Goal: Information Seeking & Learning: Learn about a topic

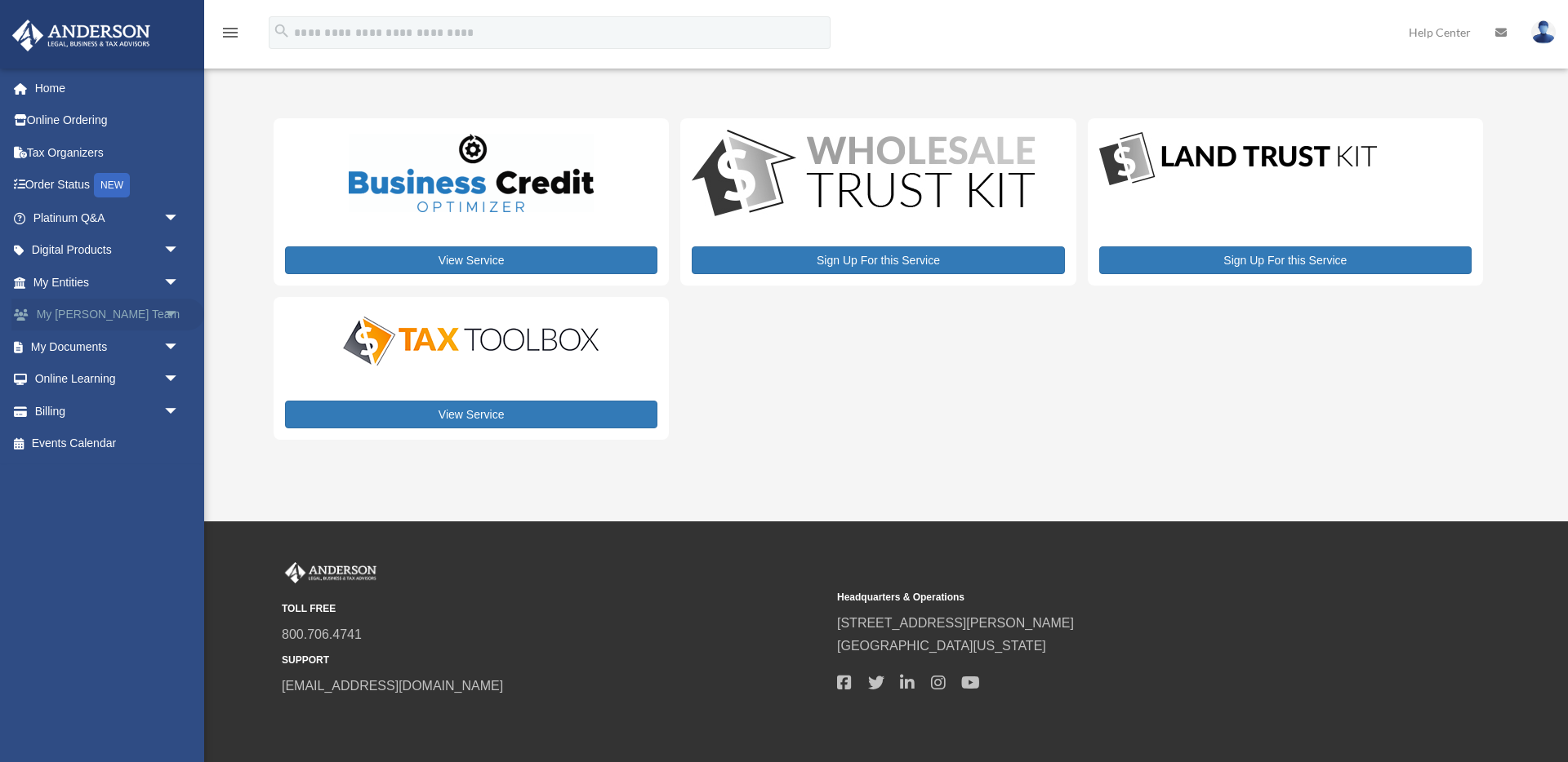
click at [101, 316] on link "My Anderson Team arrow_drop_down" at bounding box center [107, 315] width 192 height 33
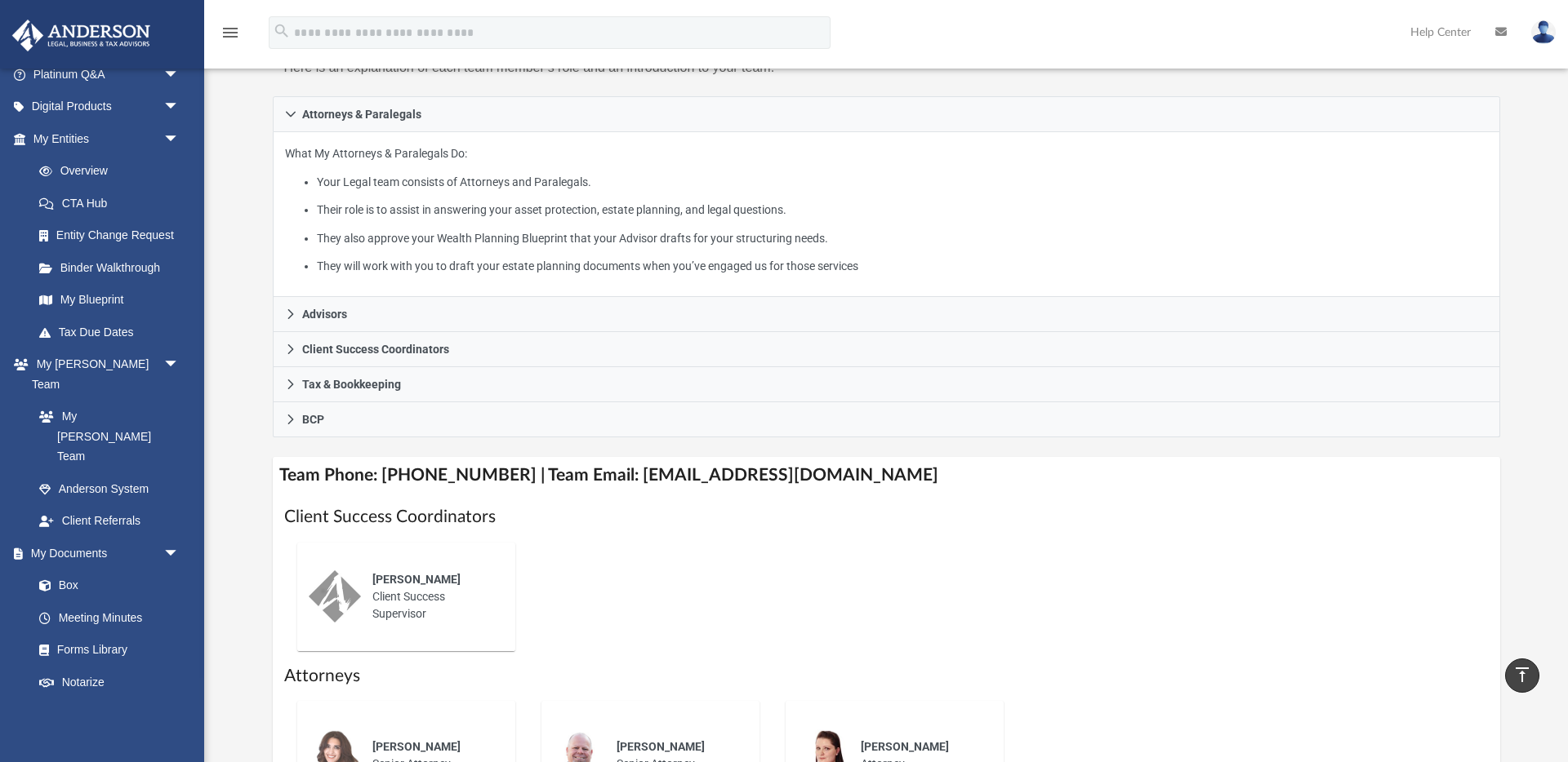
scroll to position [131, 0]
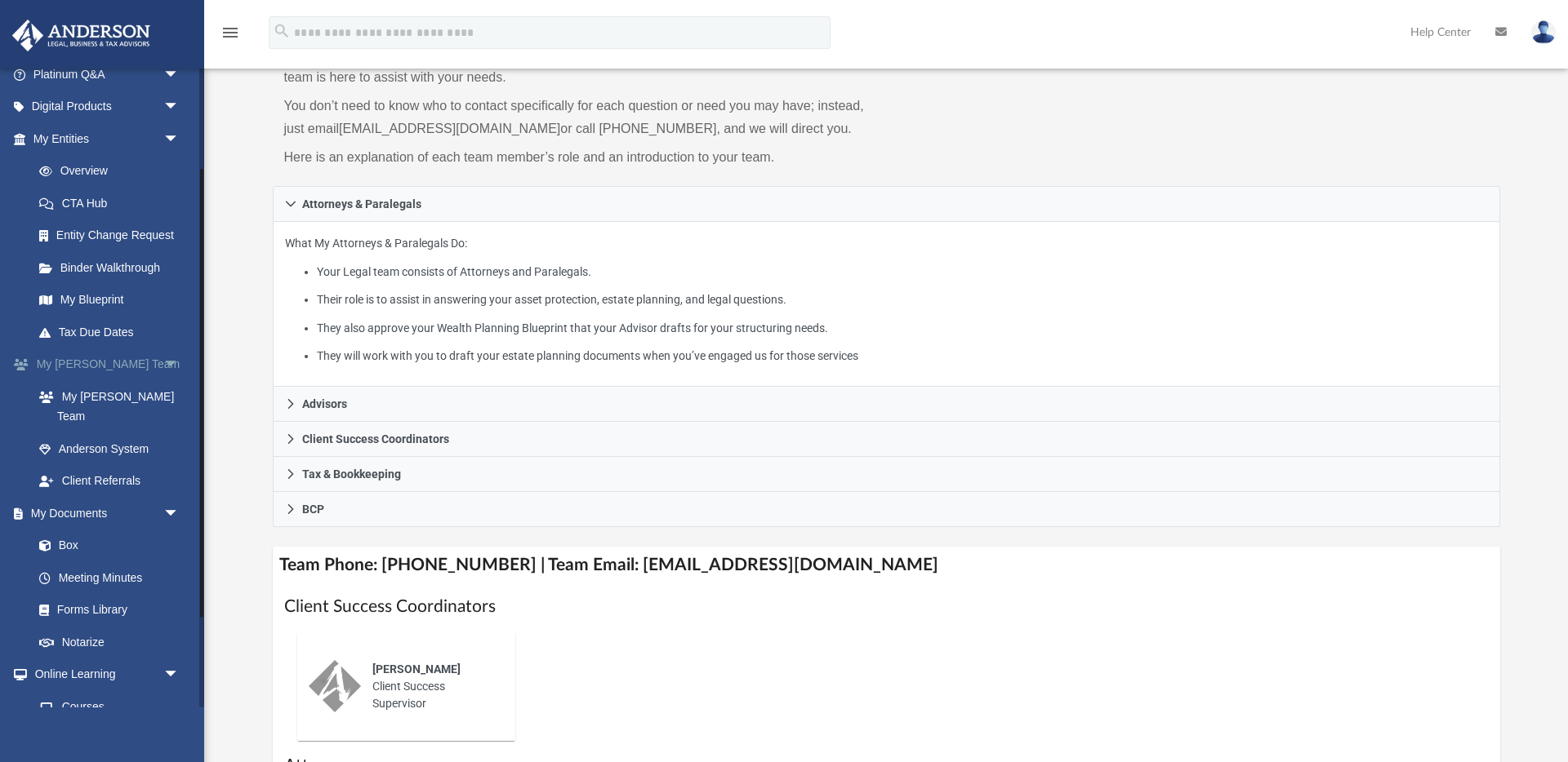
click at [123, 364] on link "My Anderson Team arrow_drop_down" at bounding box center [107, 365] width 192 height 33
click at [124, 395] on link "My [PERSON_NAME] Team" at bounding box center [113, 406] width 181 height 52
click at [97, 398] on link "My [PERSON_NAME] Team" at bounding box center [113, 406] width 181 height 52
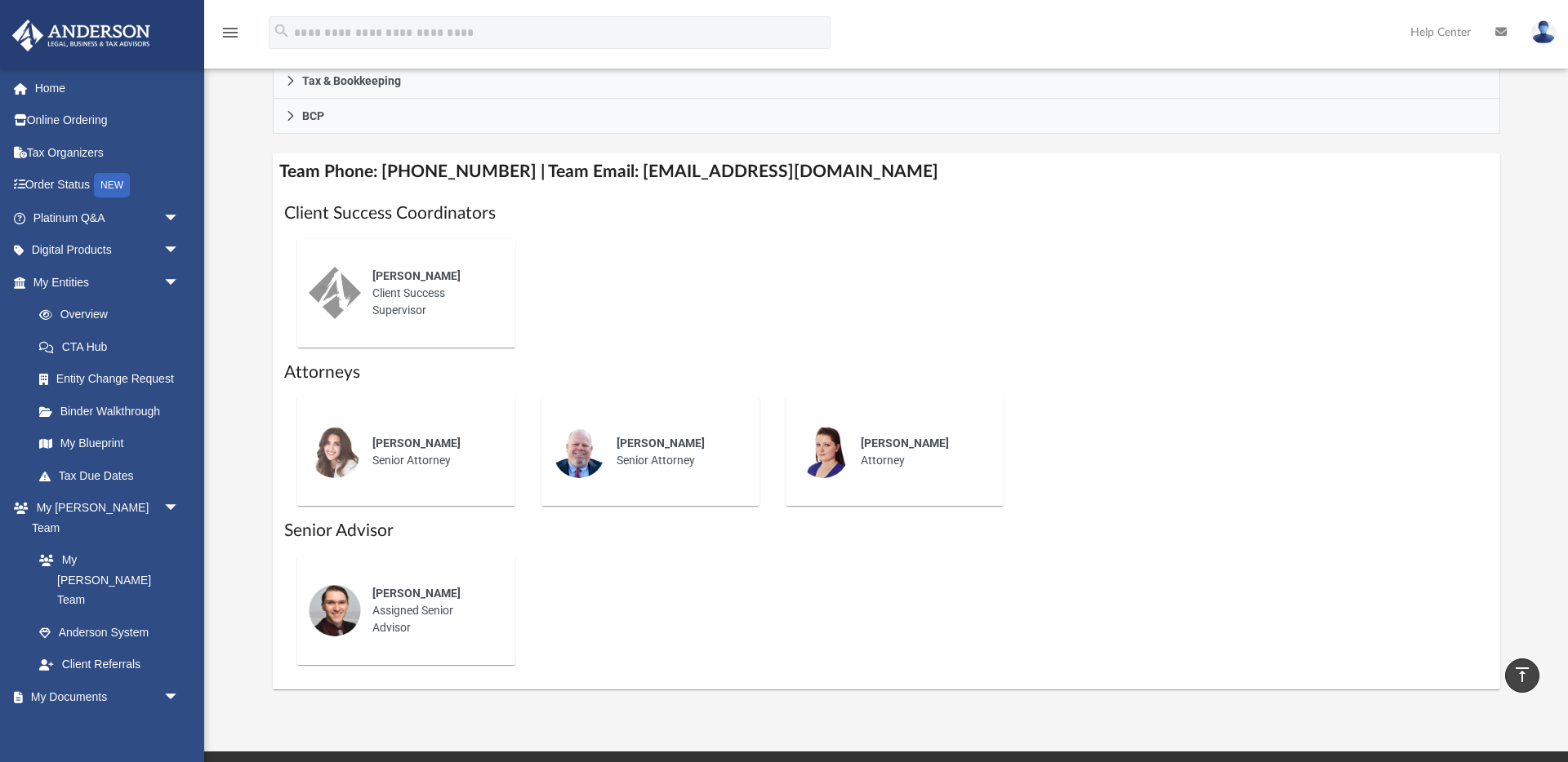
scroll to position [523, 0]
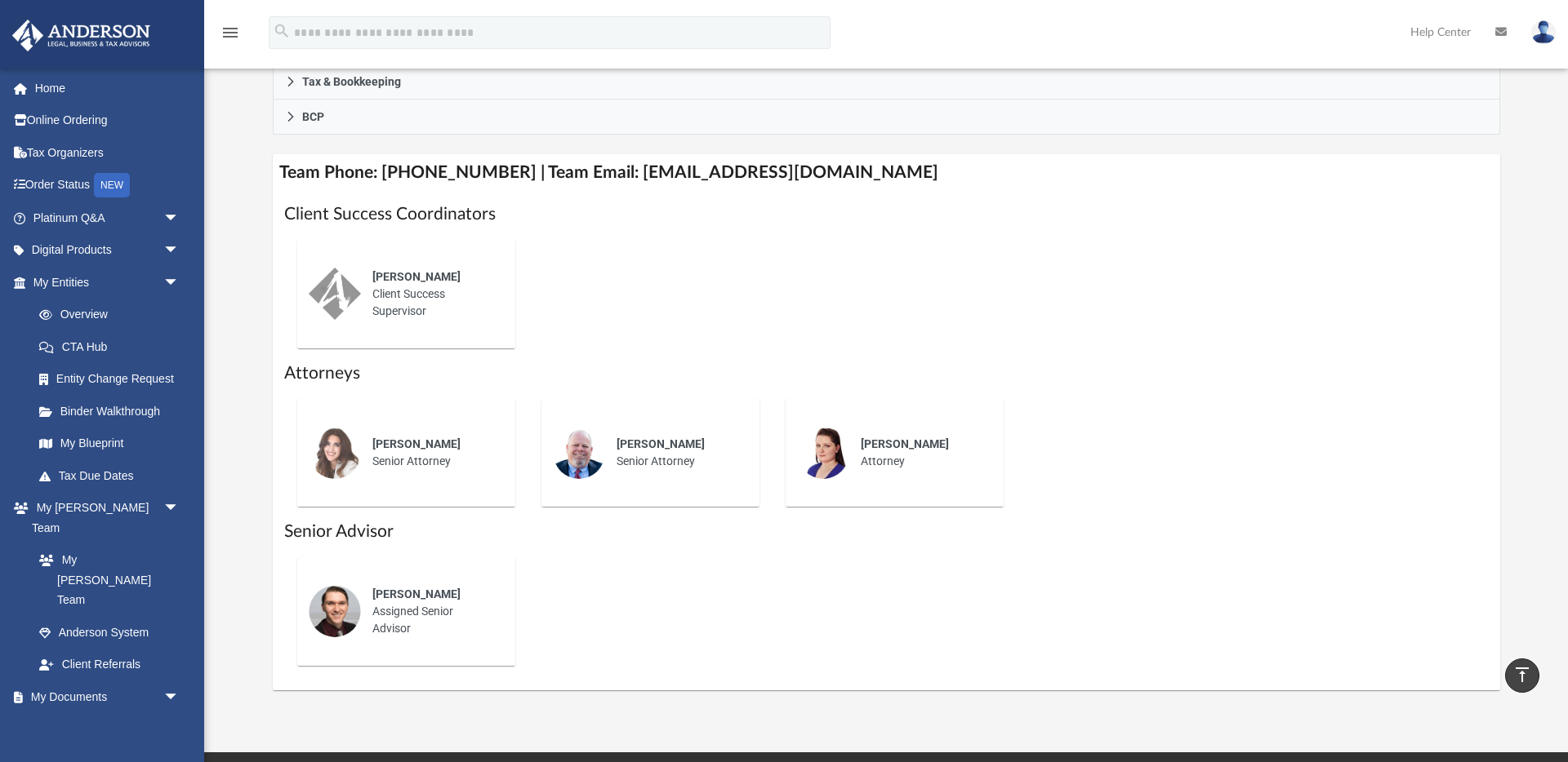
click at [411, 278] on span "Ebony Payton" at bounding box center [416, 277] width 88 height 14
click at [343, 299] on img at bounding box center [335, 294] width 52 height 52
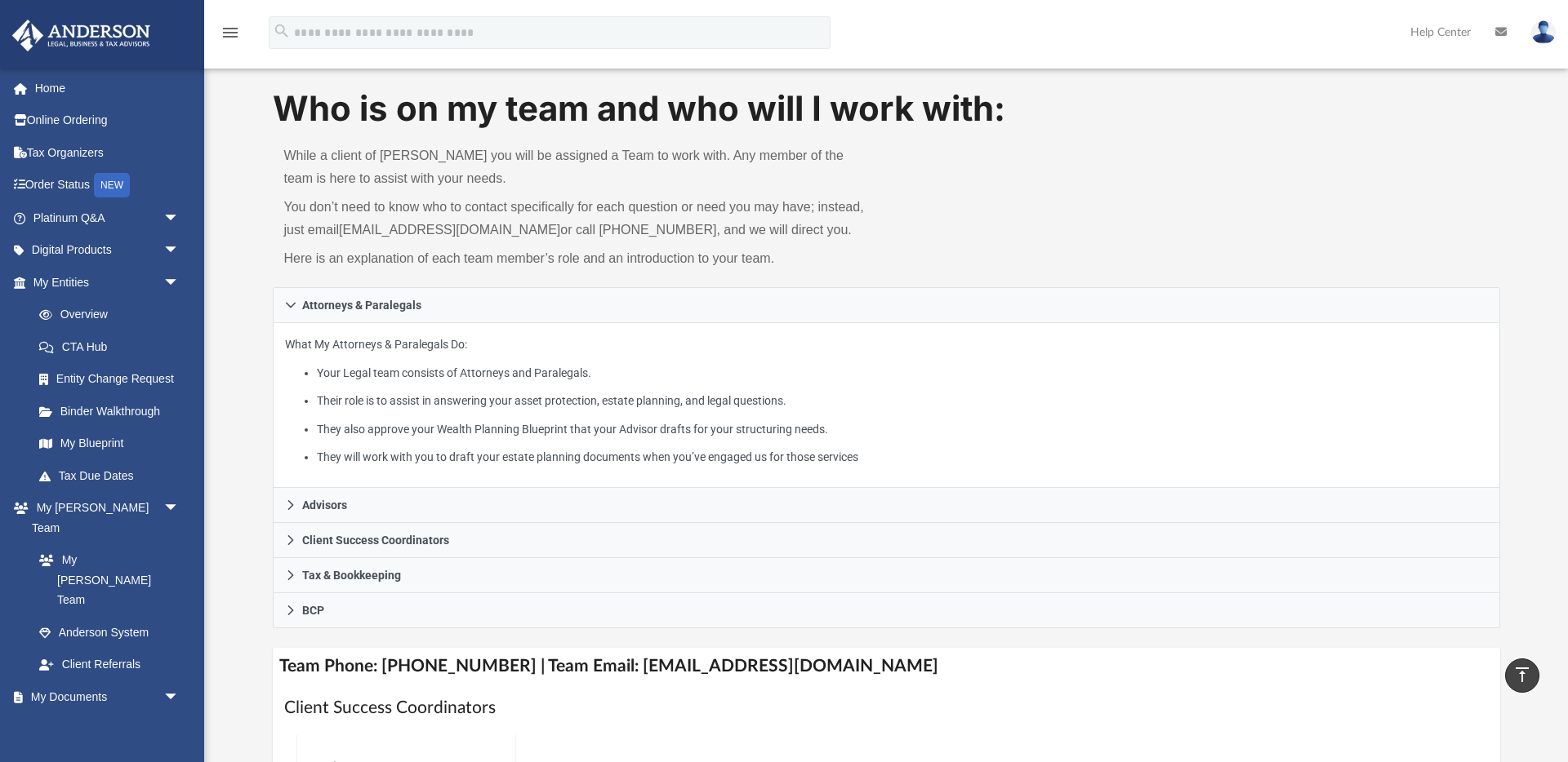
scroll to position [0, 0]
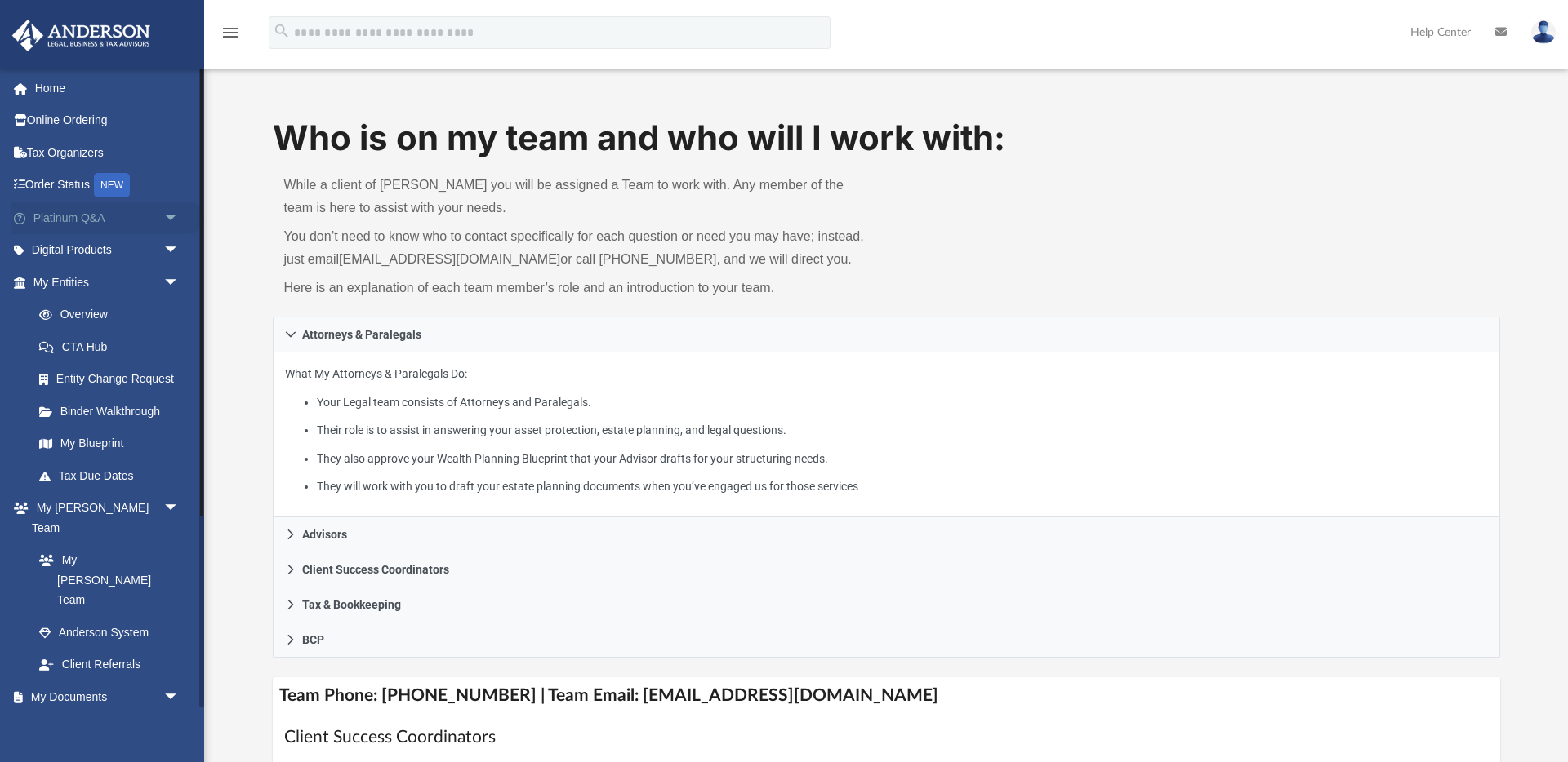
click at [175, 219] on span "arrow_drop_down" at bounding box center [180, 218] width 33 height 34
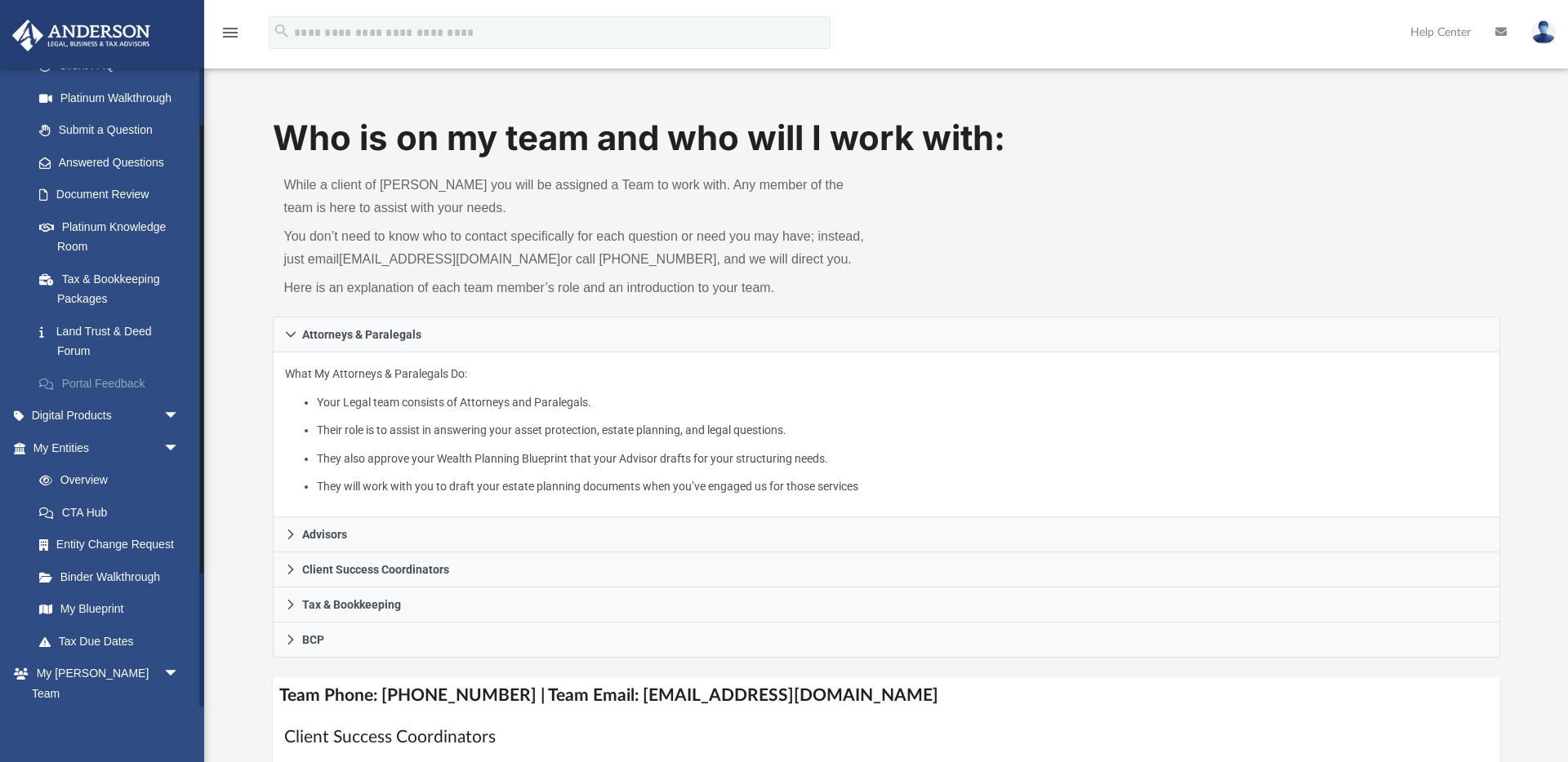
scroll to position [186, 0]
click at [170, 418] on span "arrow_drop_down" at bounding box center [180, 416] width 33 height 34
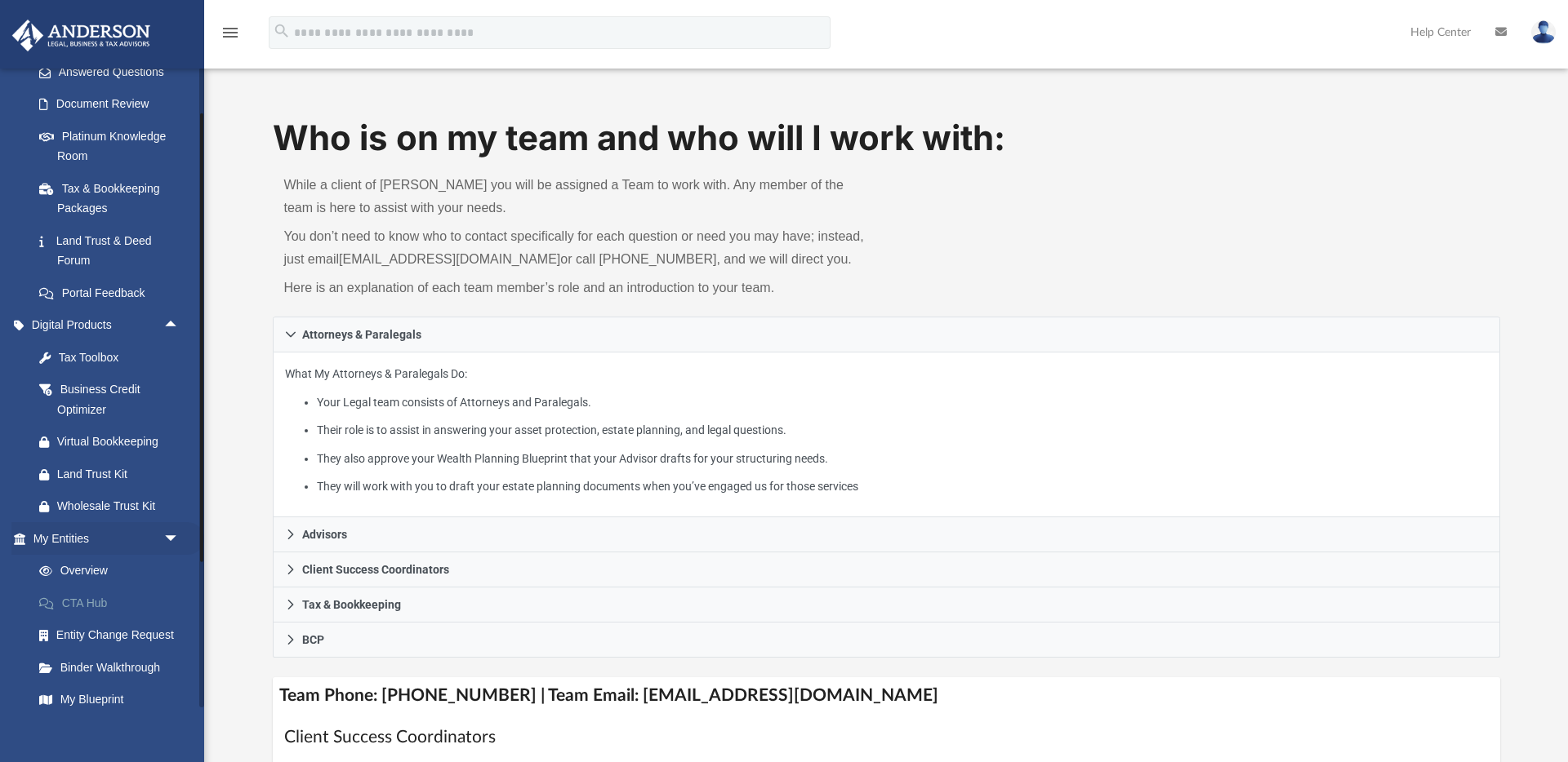
scroll to position [68, 0]
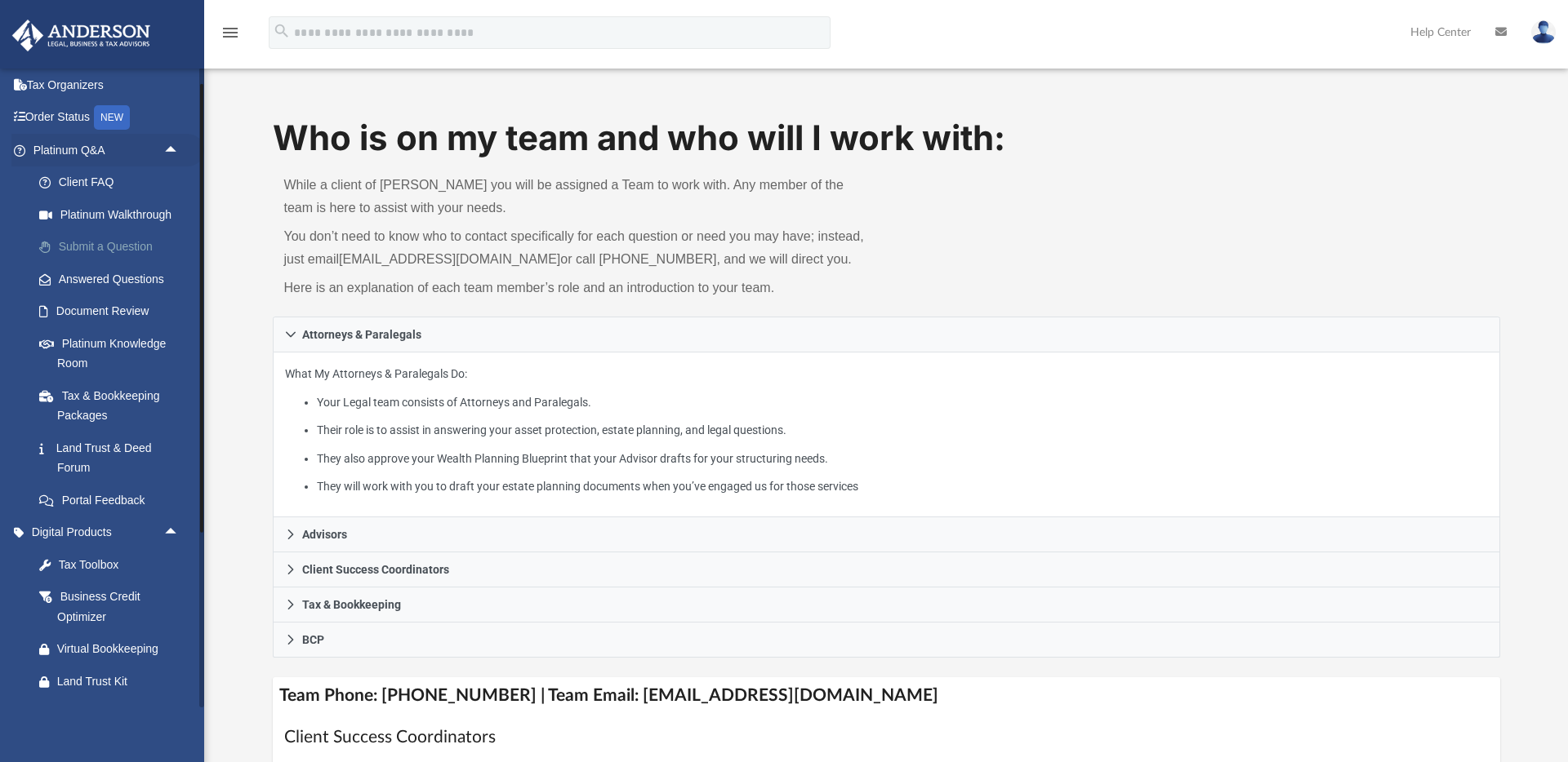
click at [117, 246] on link "Submit a Question" at bounding box center [113, 248] width 181 height 33
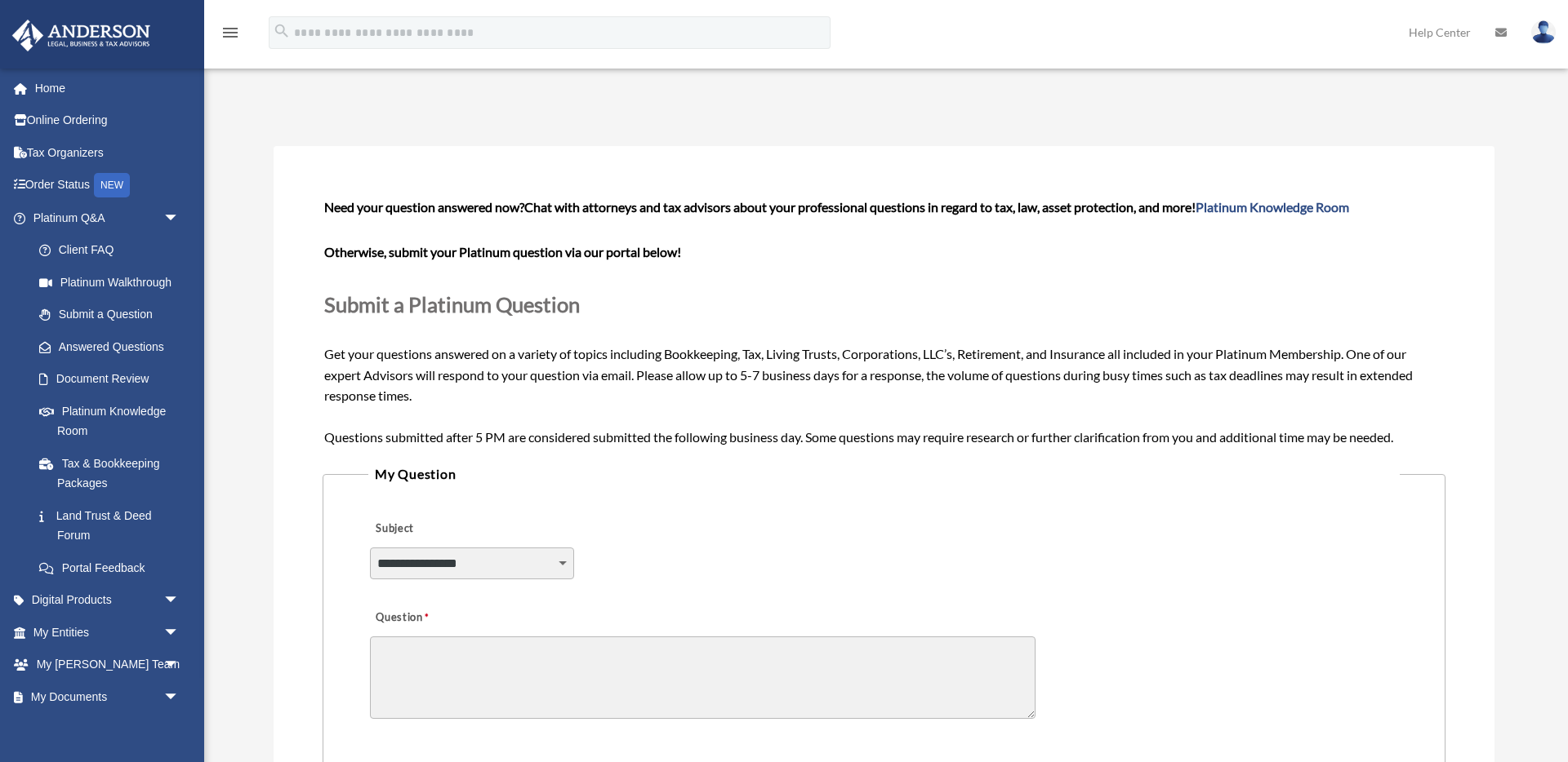
click at [549, 557] on select "**********" at bounding box center [471, 563] width 204 height 31
select select "******"
click at [370, 547] on select "**********" at bounding box center [471, 563] width 204 height 31
click at [965, 494] on fieldset "**********" at bounding box center [883, 618] width 1123 height 310
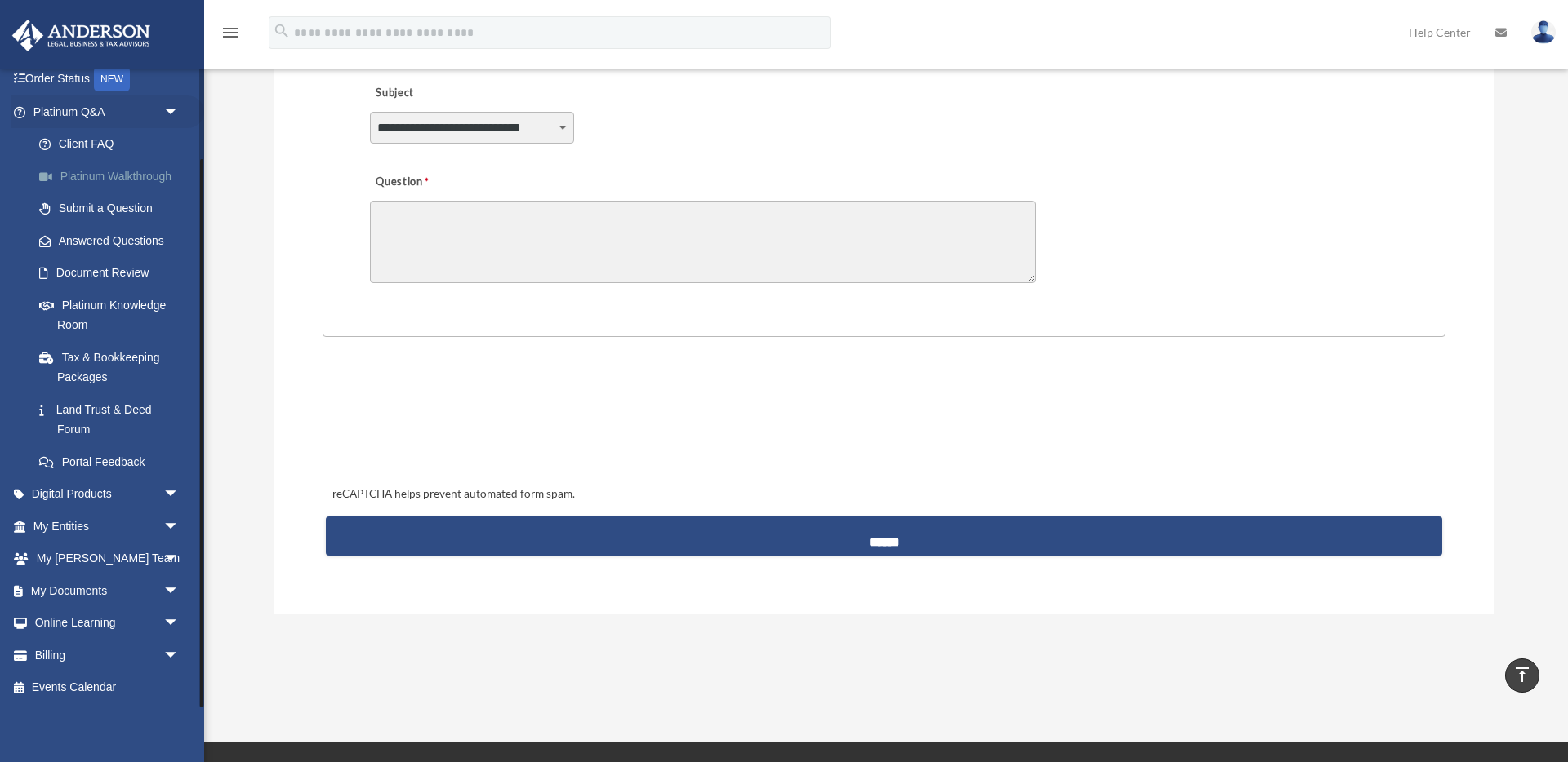
scroll to position [453, 0]
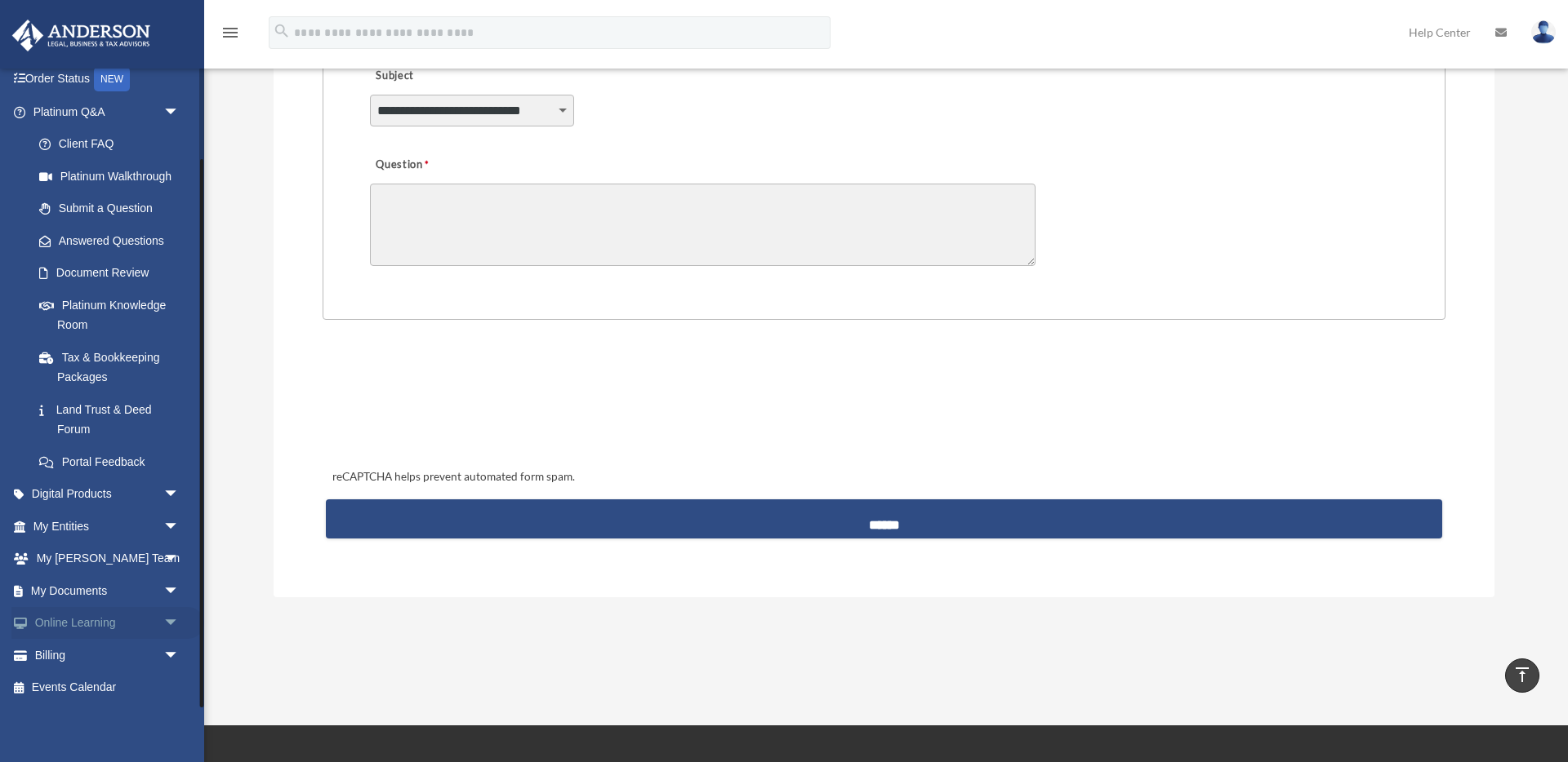
click at [144, 626] on link "Online Learning arrow_drop_down" at bounding box center [107, 624] width 192 height 33
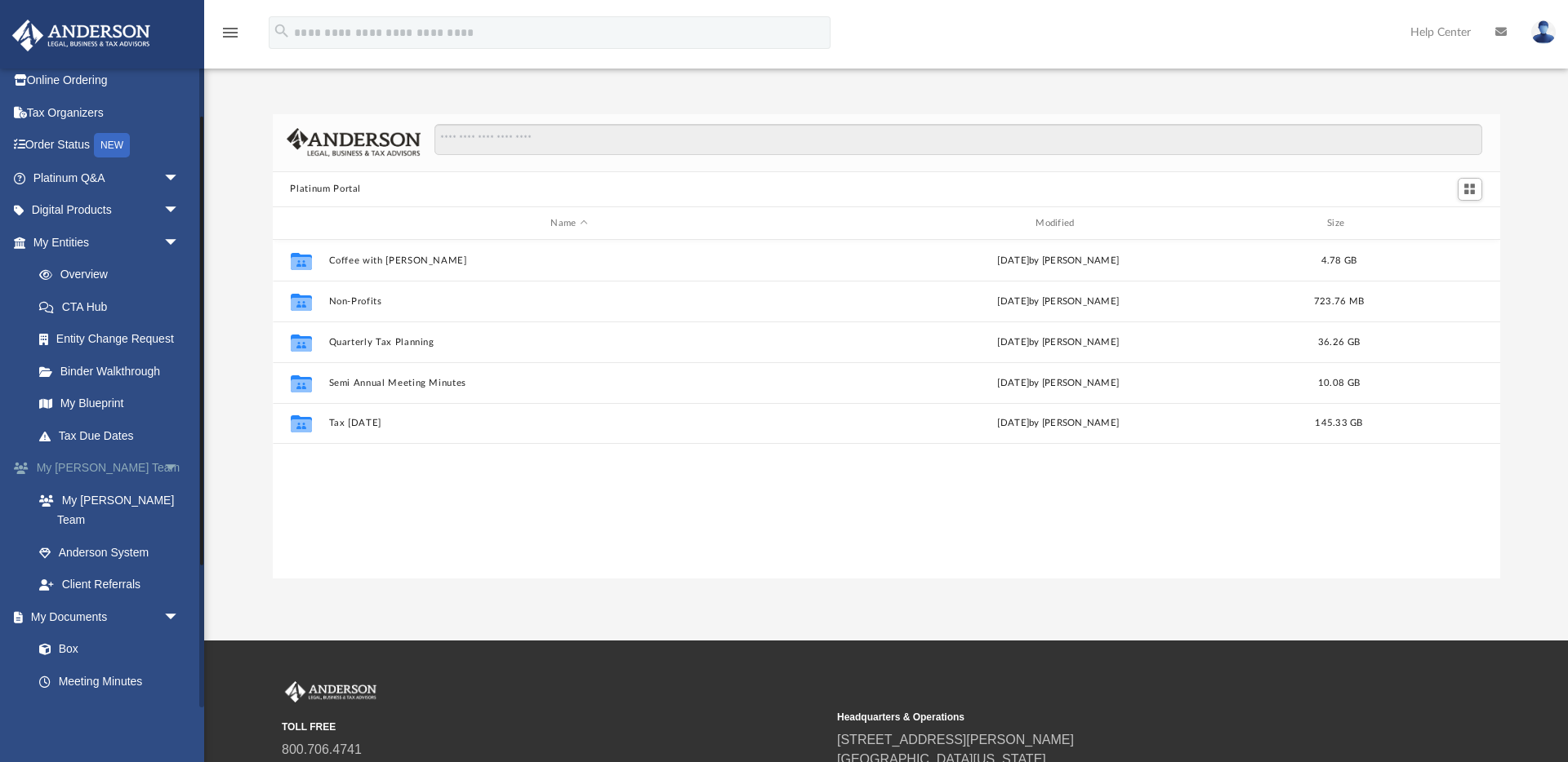
scroll to position [37, 0]
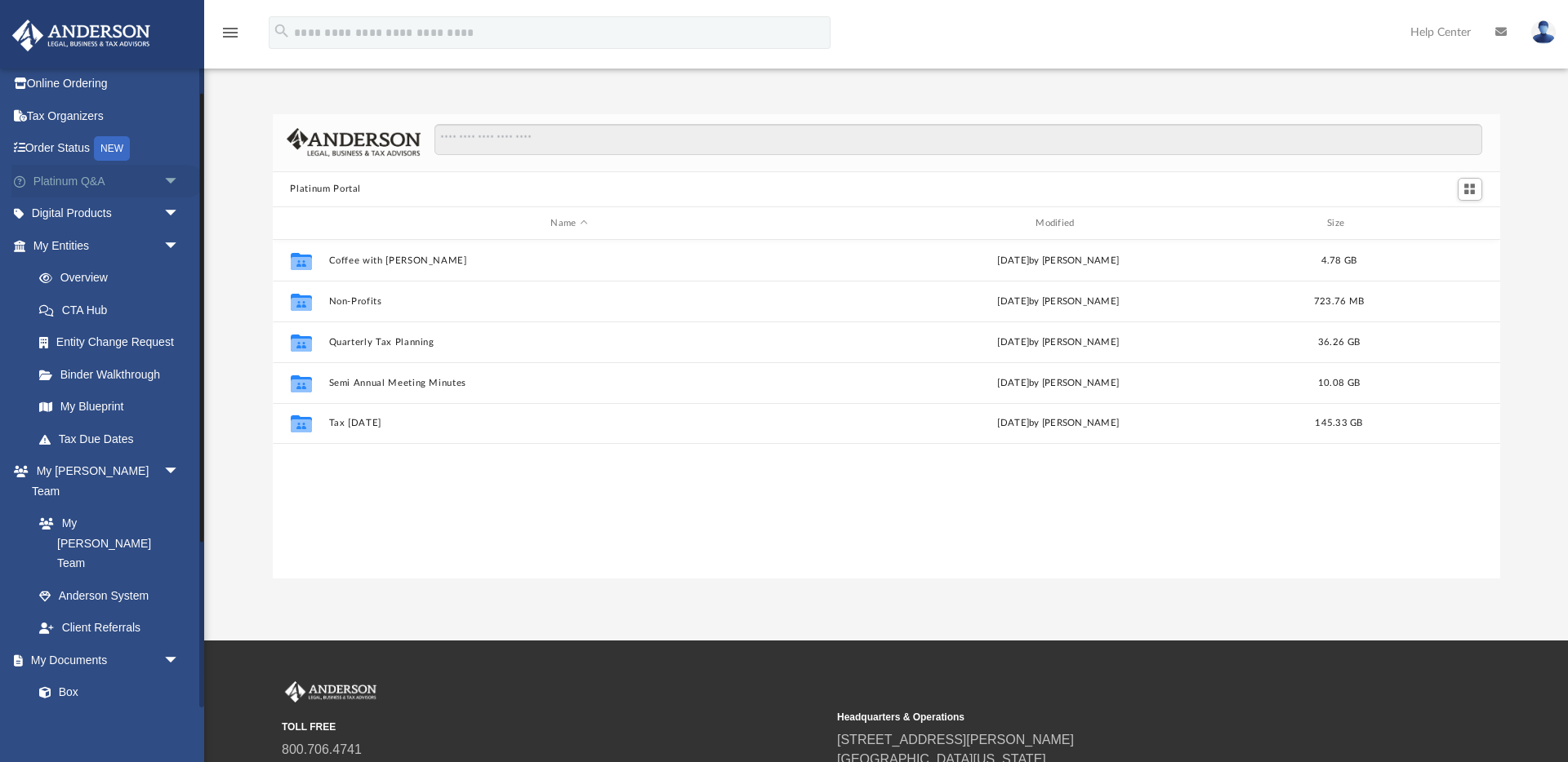
click at [175, 184] on span "arrow_drop_down" at bounding box center [180, 182] width 33 height 34
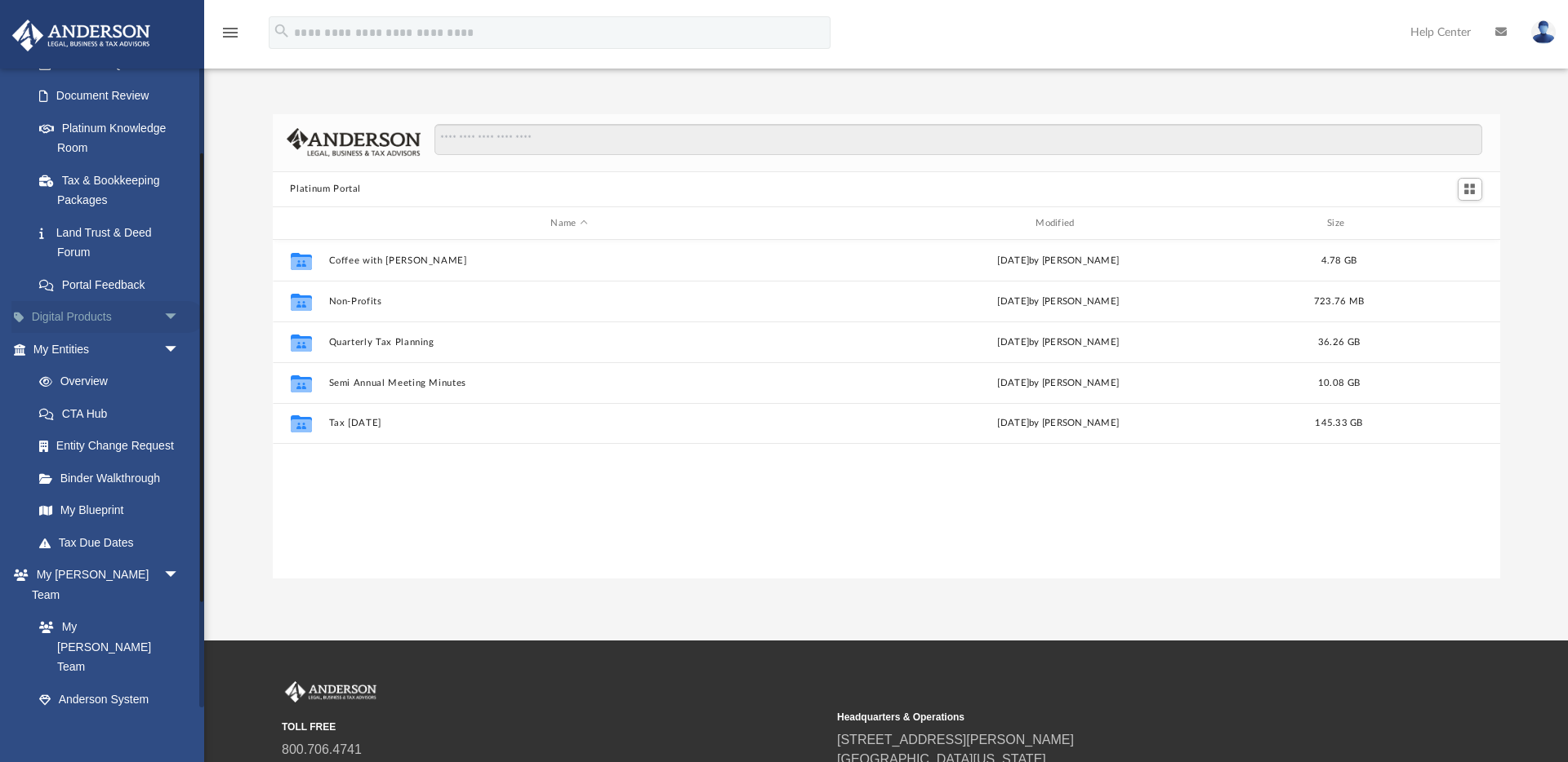
scroll to position [288, 0]
click at [169, 307] on span "arrow_drop_down" at bounding box center [180, 312] width 33 height 34
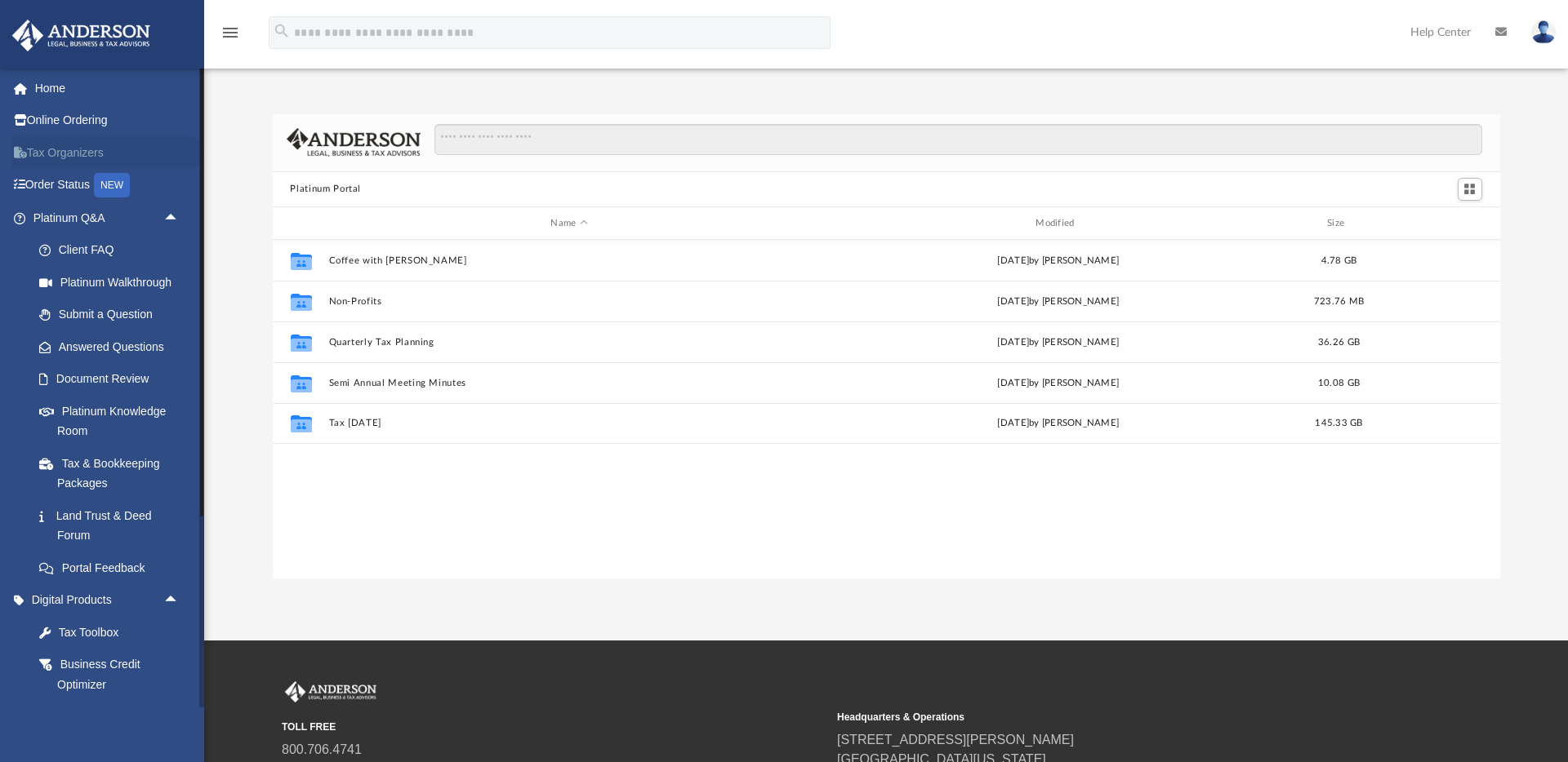
scroll to position [2, 0]
click at [133, 411] on link "Platinum Knowledge Room" at bounding box center [113, 420] width 181 height 52
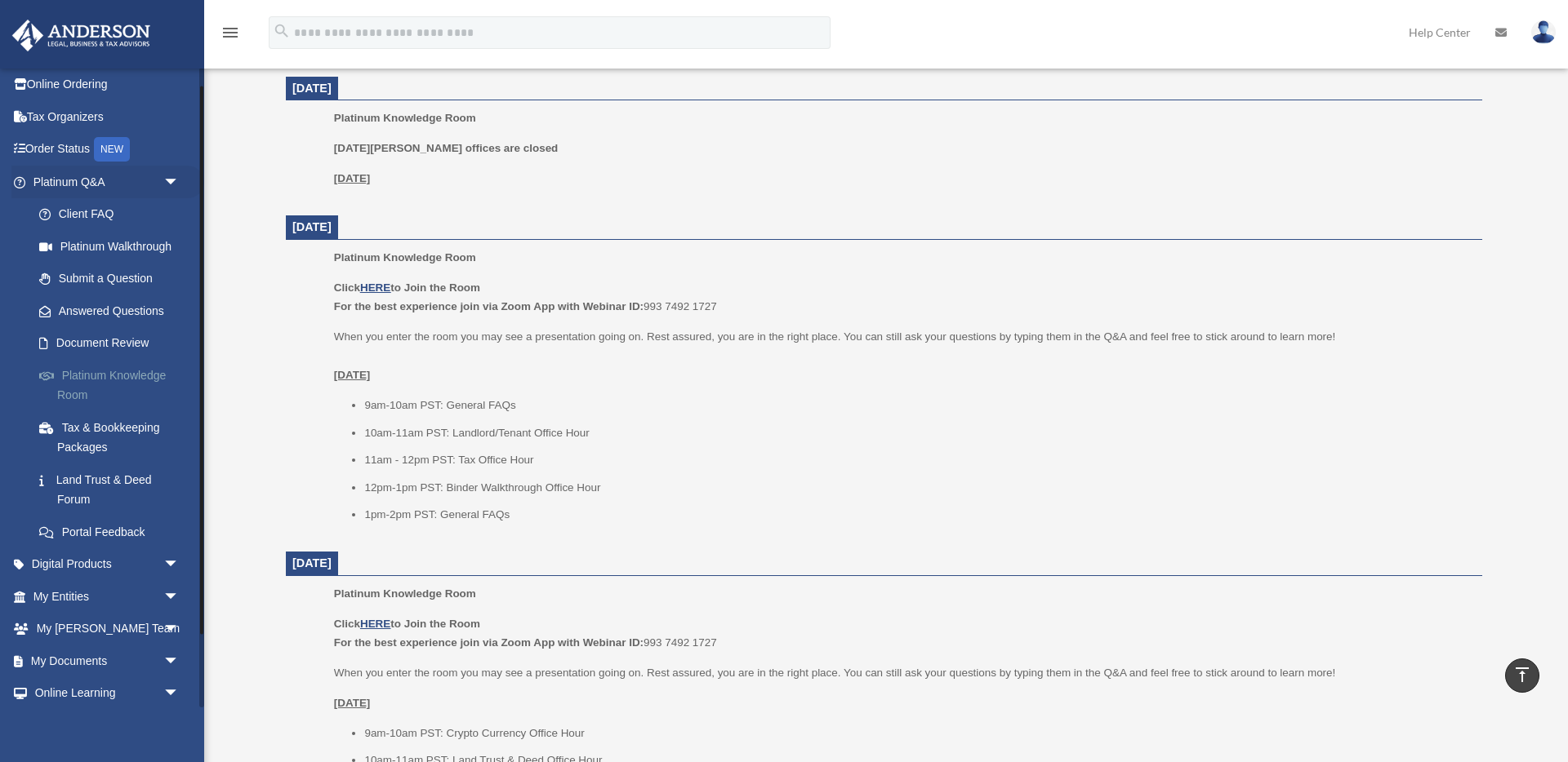
scroll to position [19, 0]
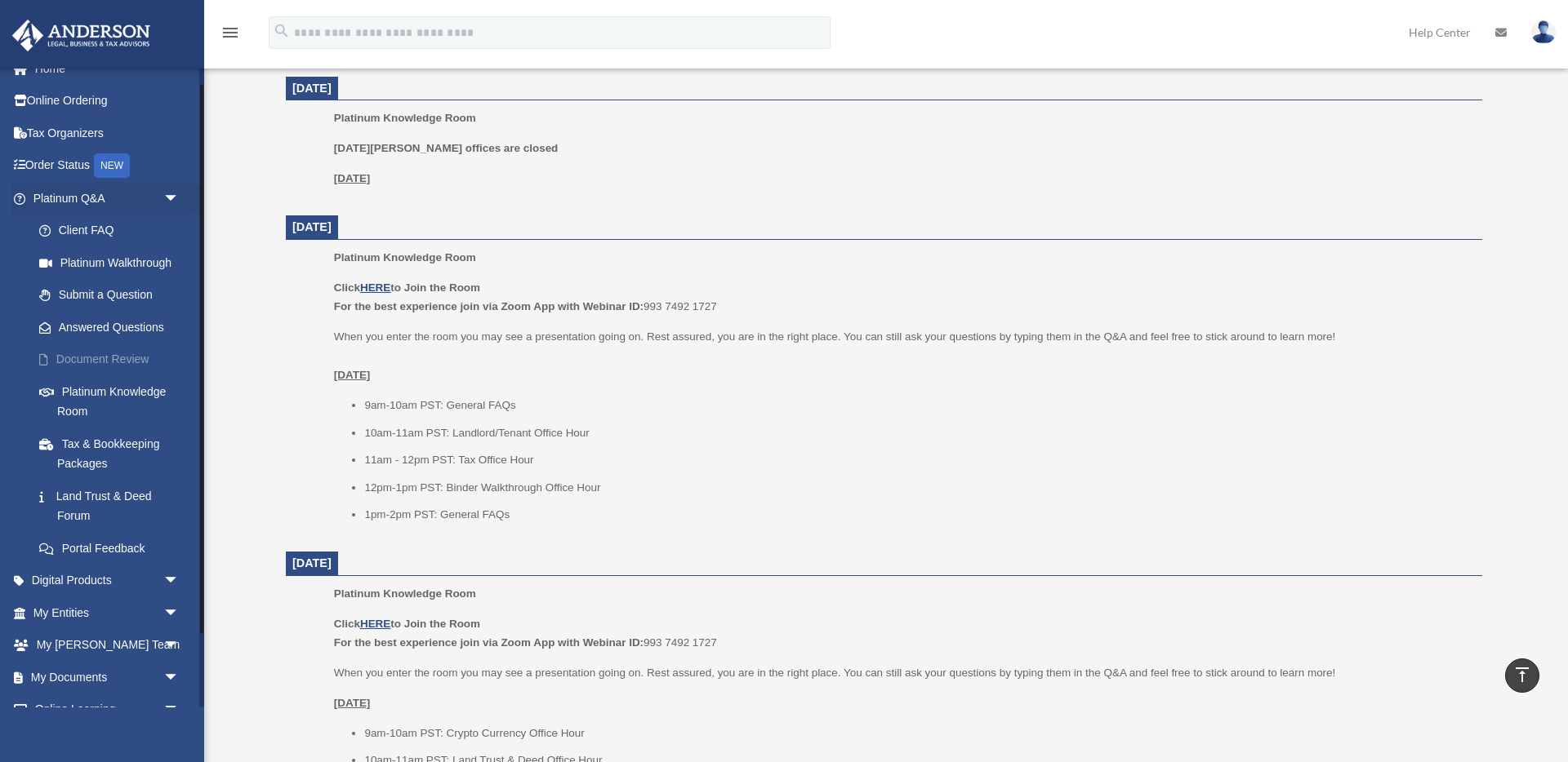
click at [101, 353] on link "Document Review" at bounding box center [113, 360] width 181 height 33
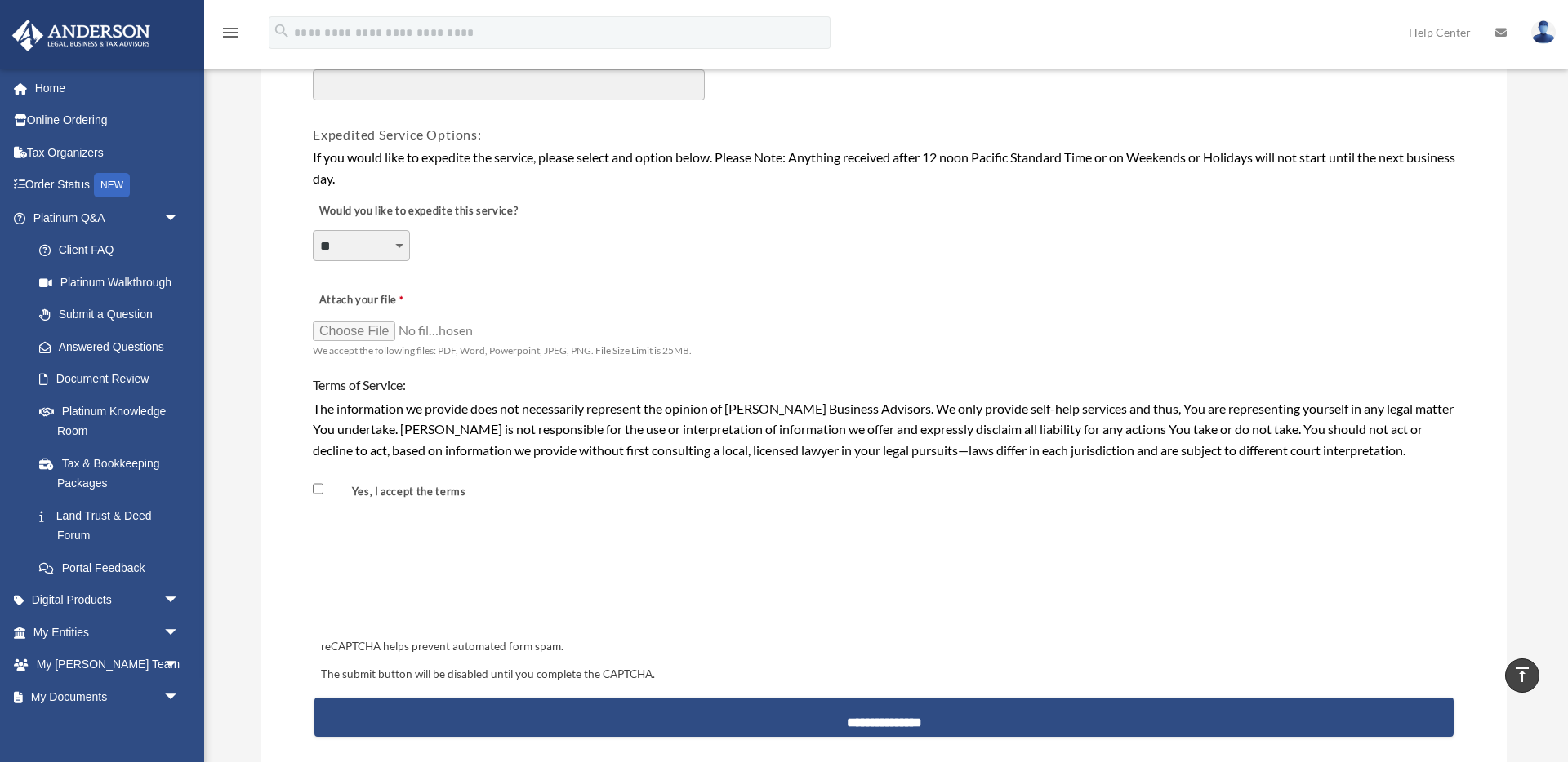
scroll to position [1246, 0]
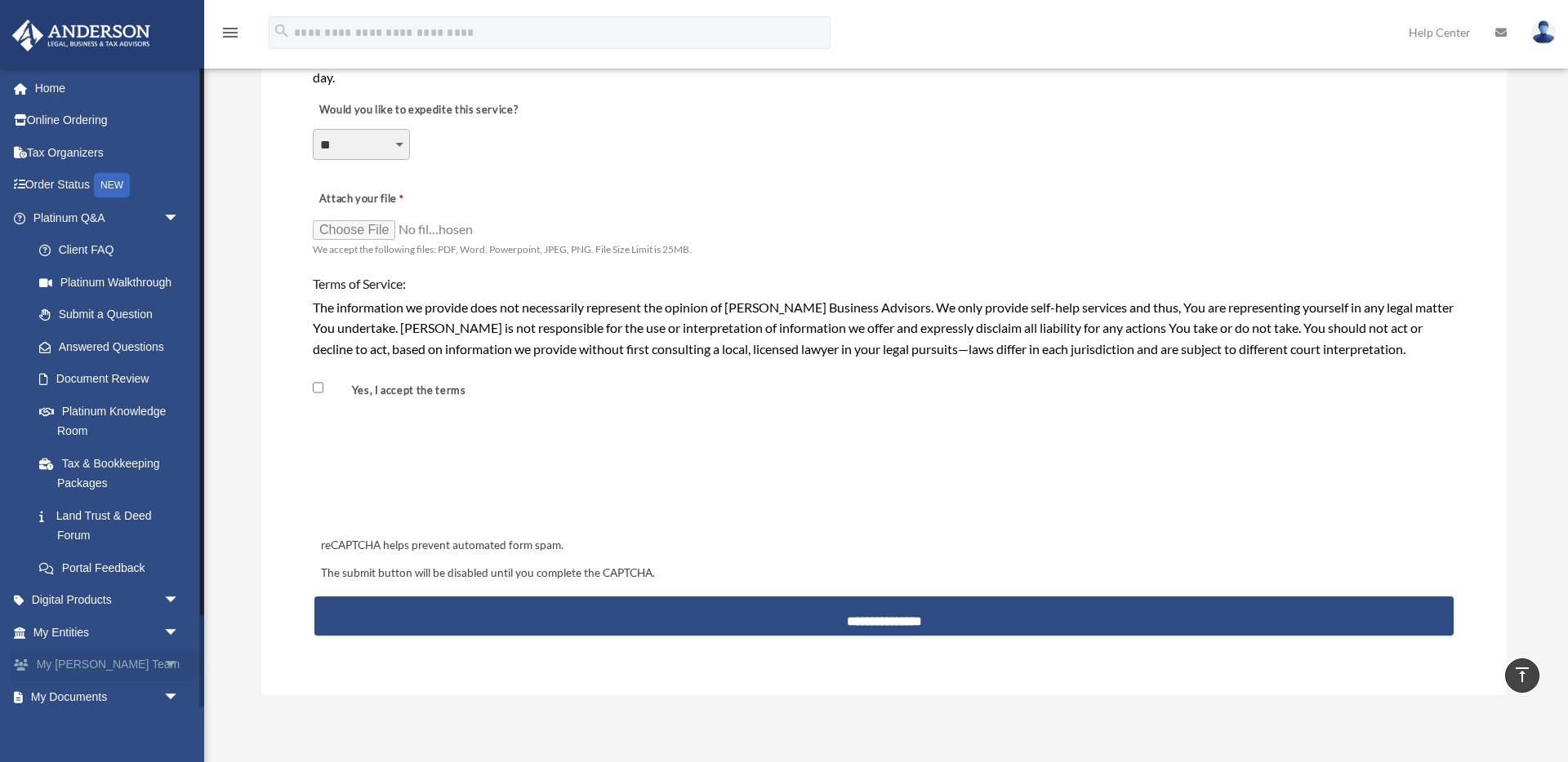
click at [163, 660] on span "arrow_drop_down" at bounding box center [180, 665] width 33 height 34
click at [144, 696] on link "My [PERSON_NAME] Team" at bounding box center [113, 707] width 181 height 52
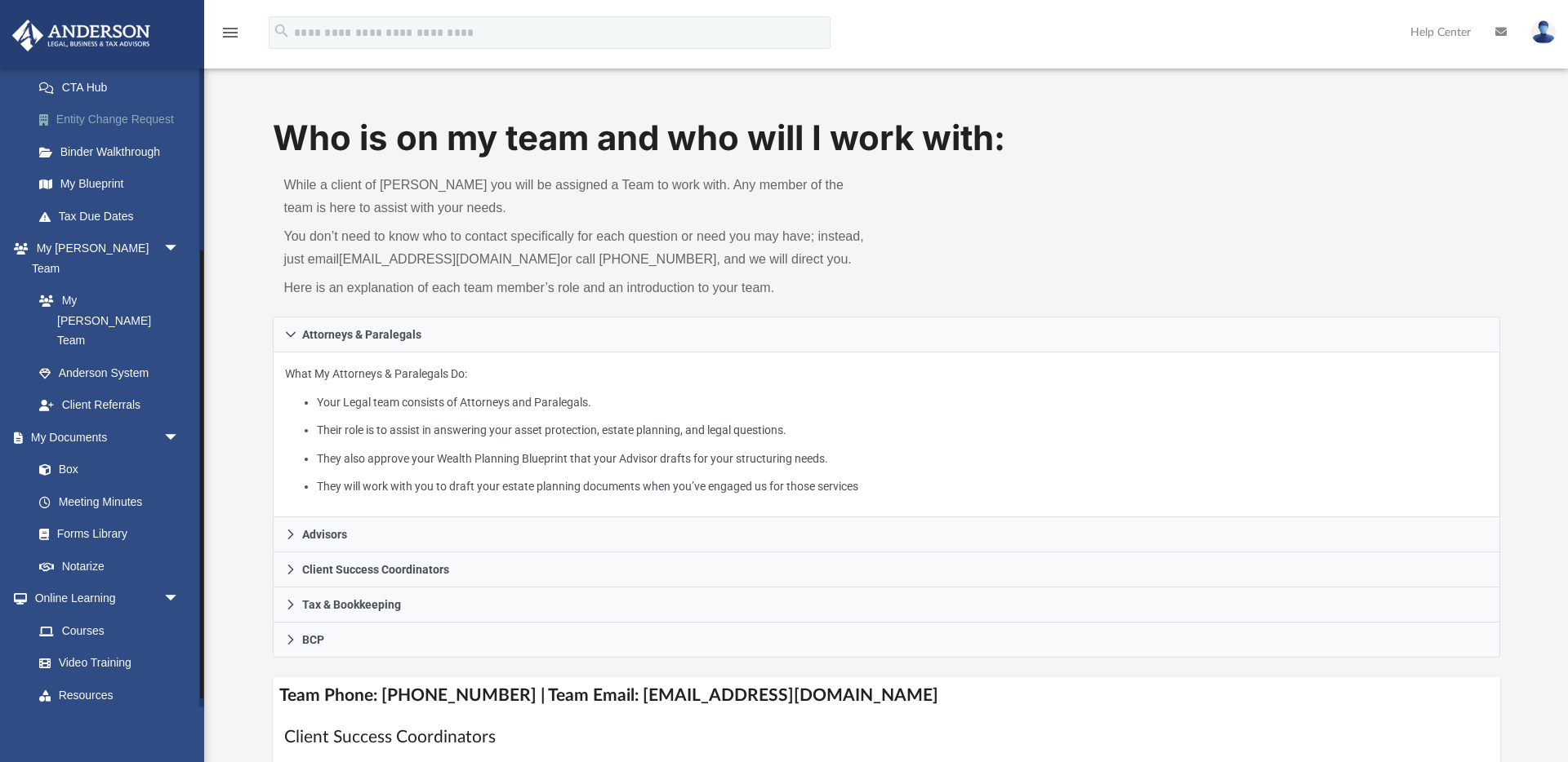
scroll to position [262, 0]
click at [90, 612] on link "Courses" at bounding box center [113, 629] width 181 height 33
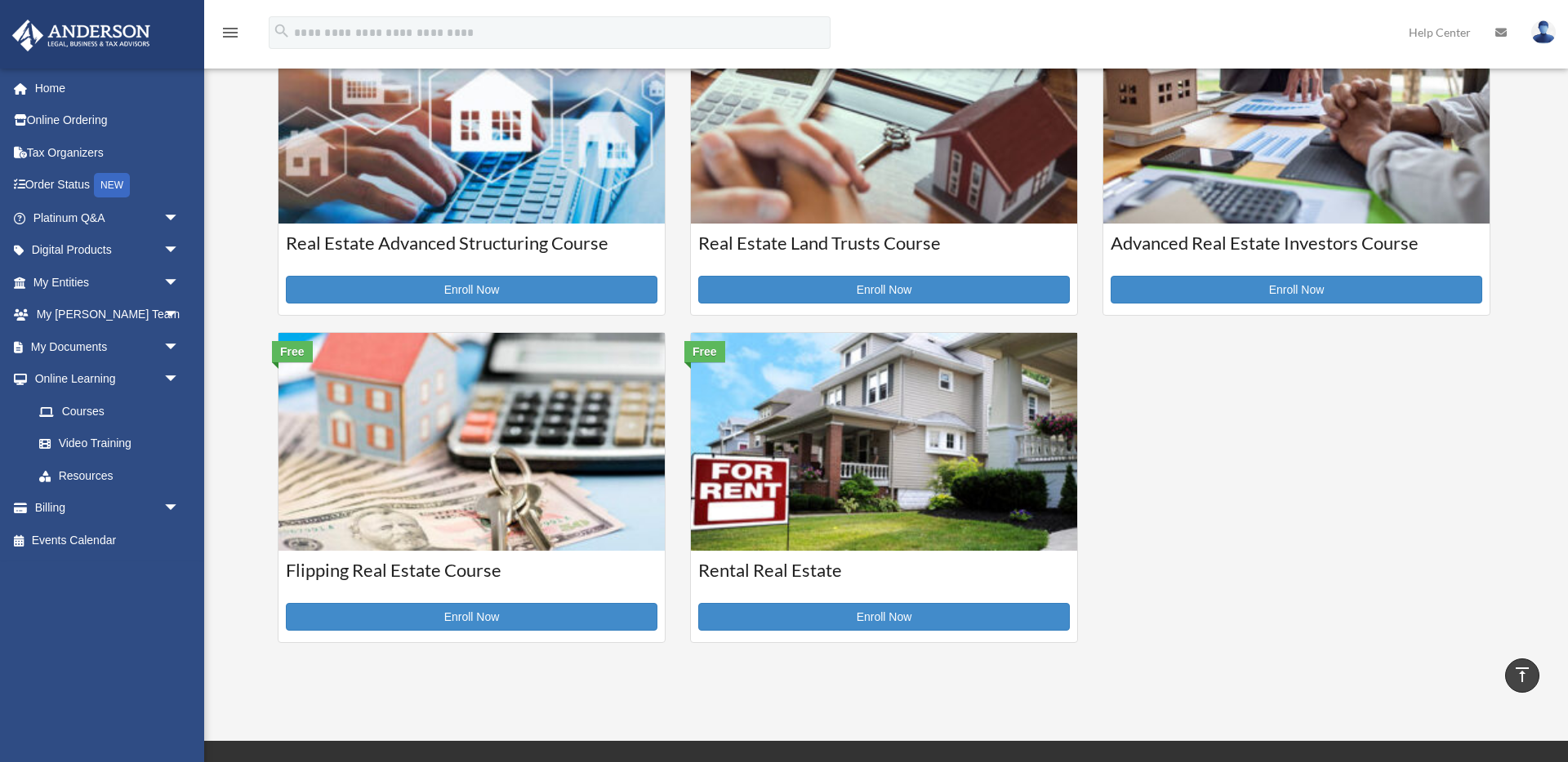
scroll to position [440, 0]
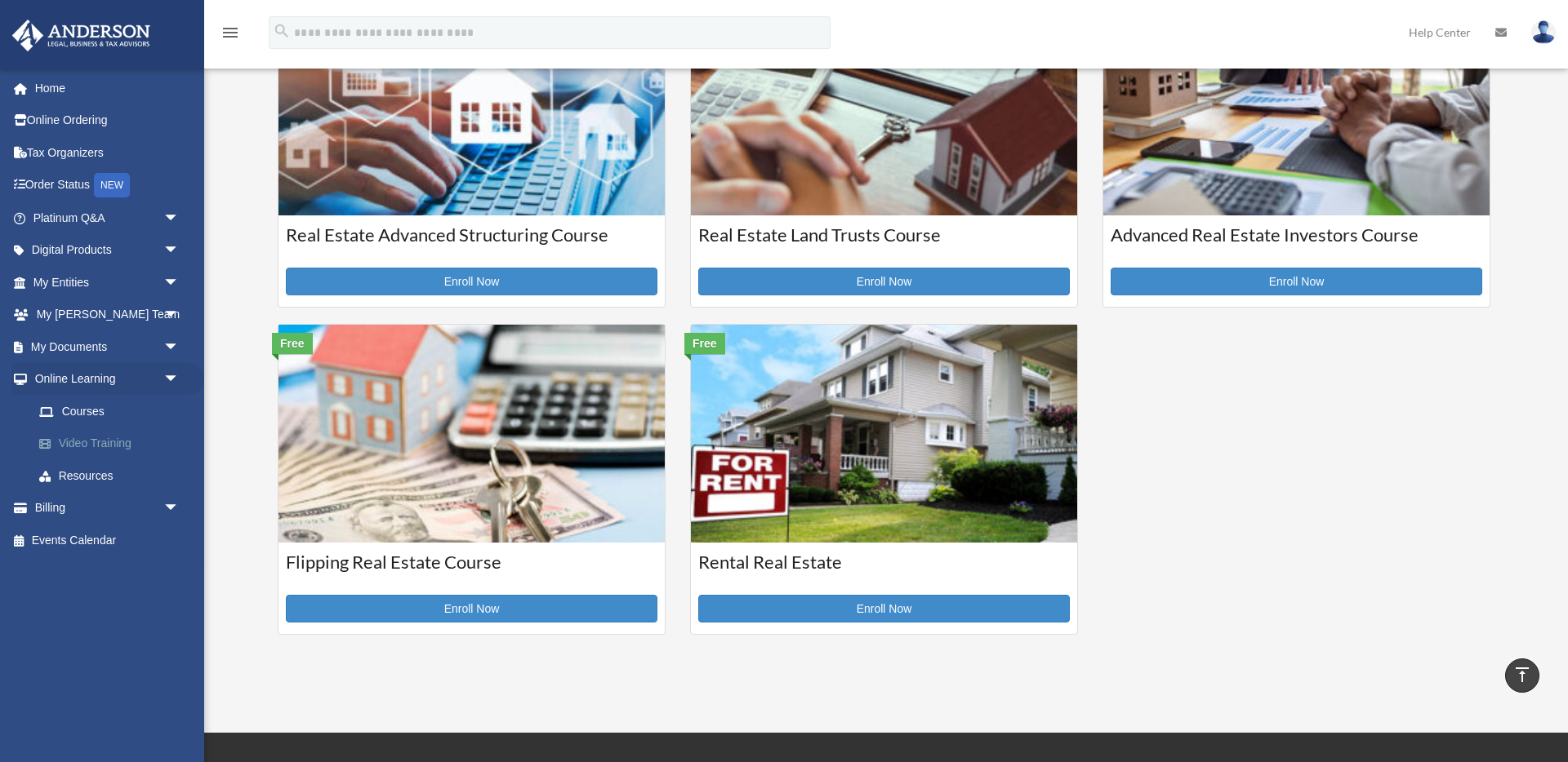
click at [119, 445] on link "Video Training" at bounding box center [113, 444] width 181 height 33
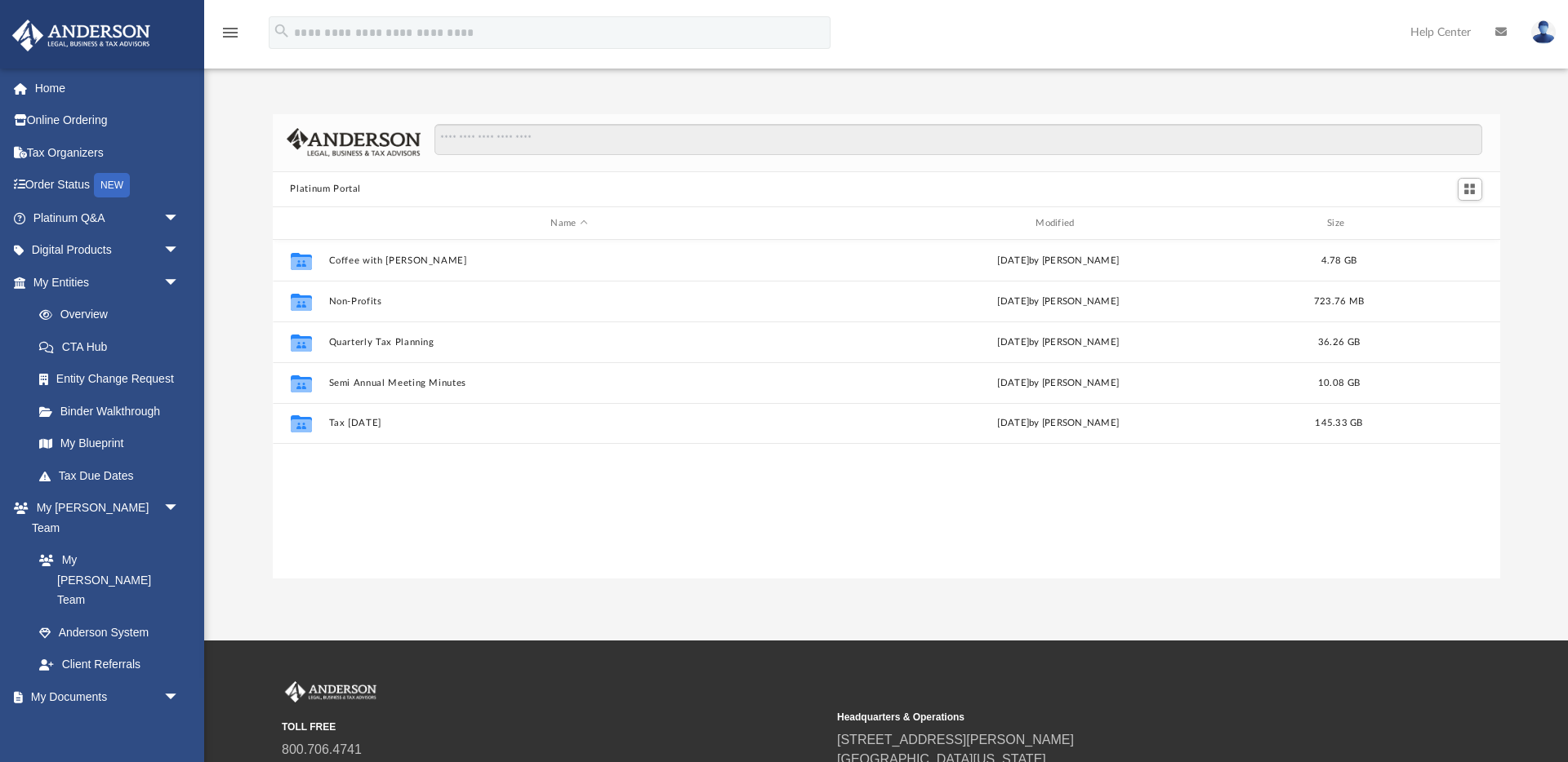
scroll to position [371, 1228]
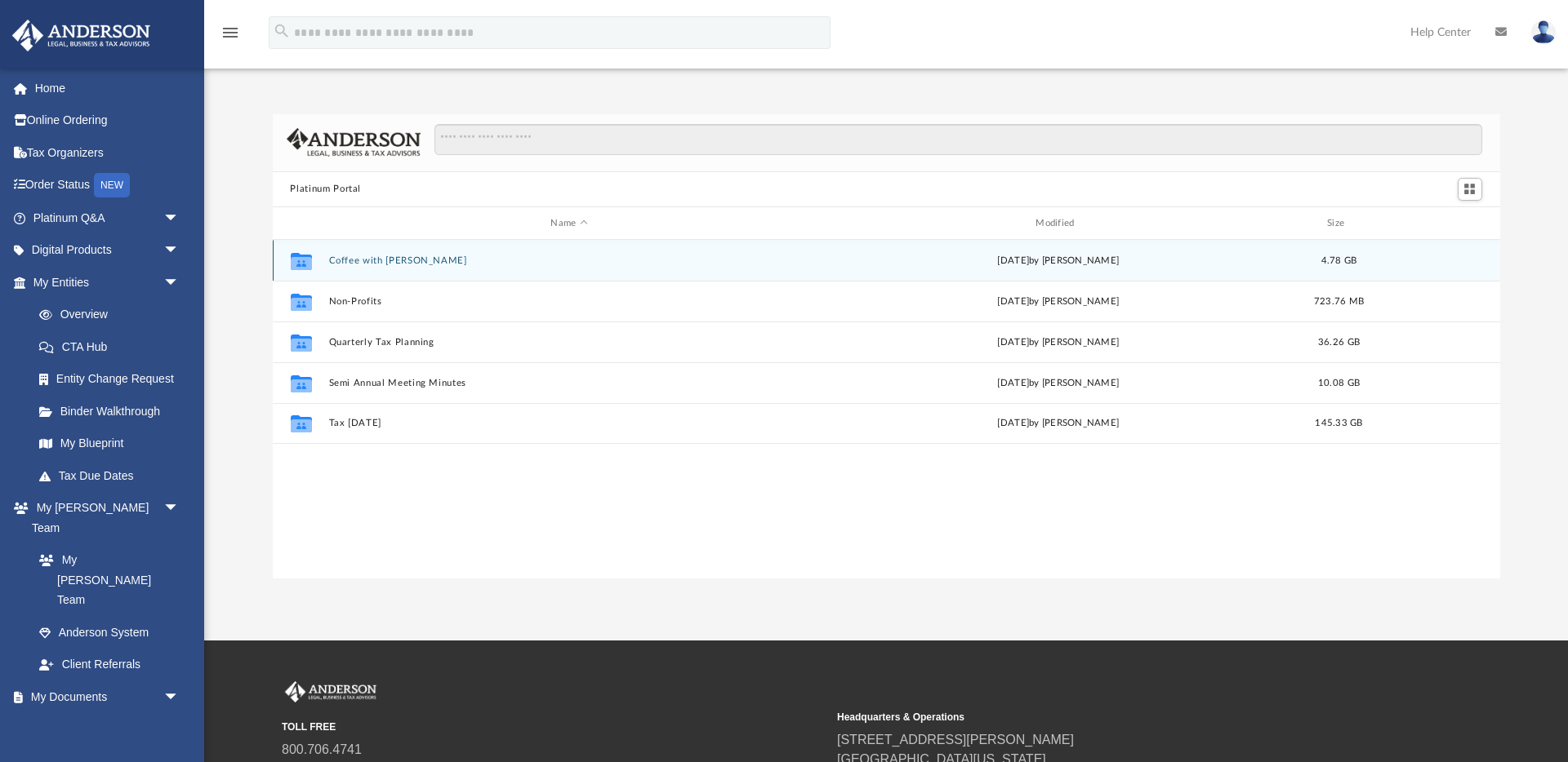
click at [368, 261] on button "Coffee with Carl" at bounding box center [569, 260] width 482 height 11
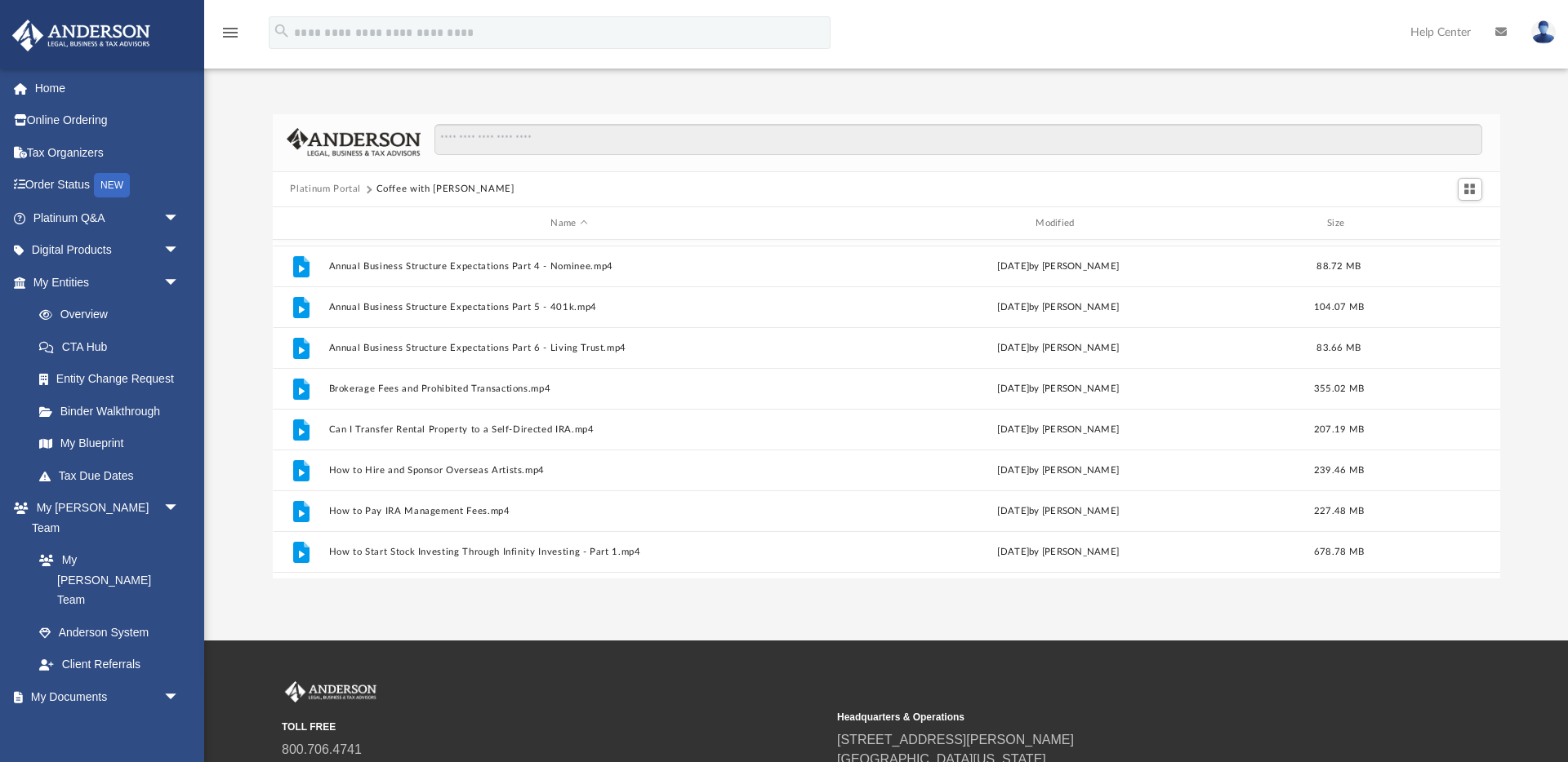
scroll to position [139, 0]
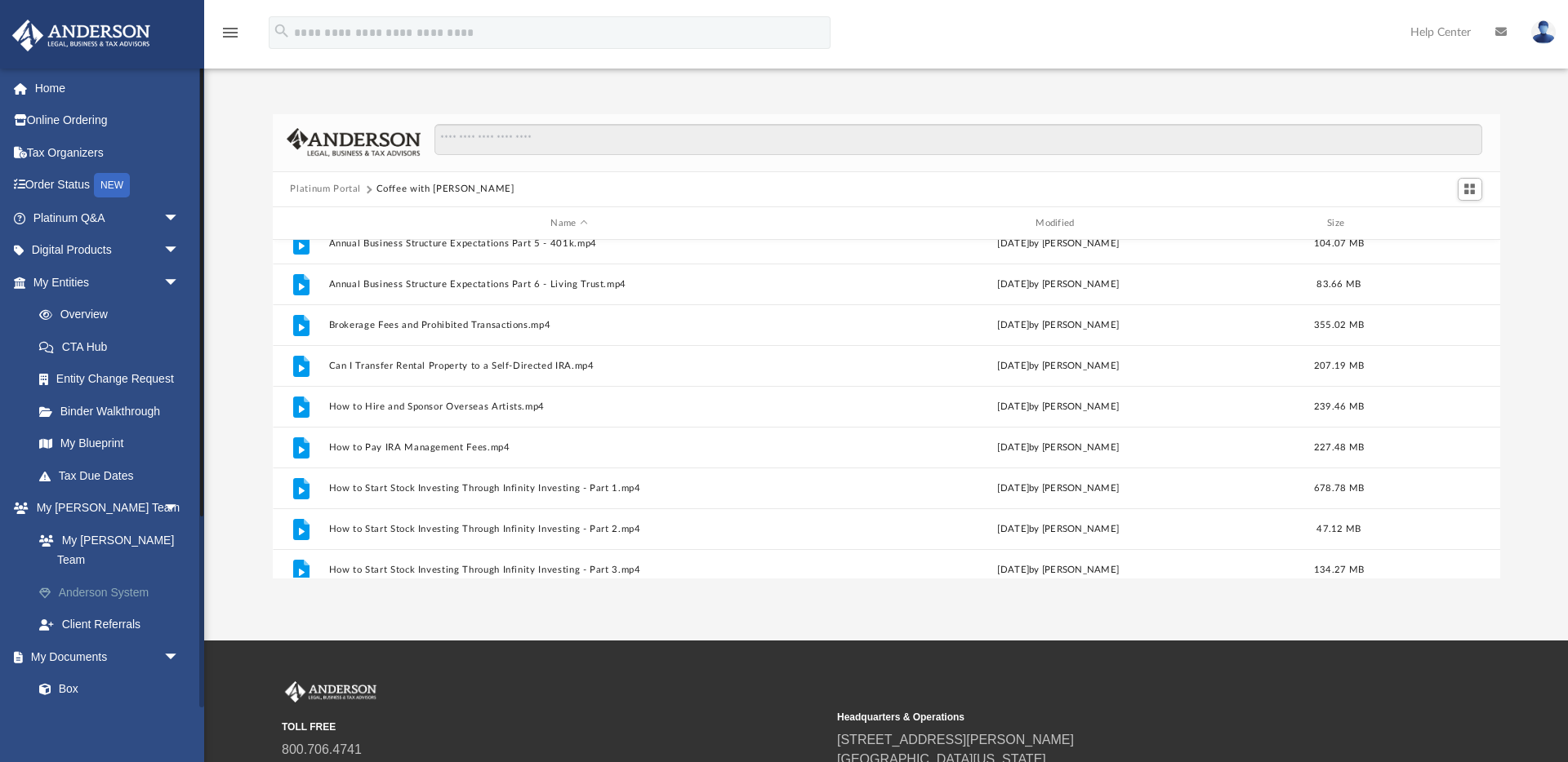
click at [138, 576] on link "Anderson System" at bounding box center [113, 593] width 181 height 33
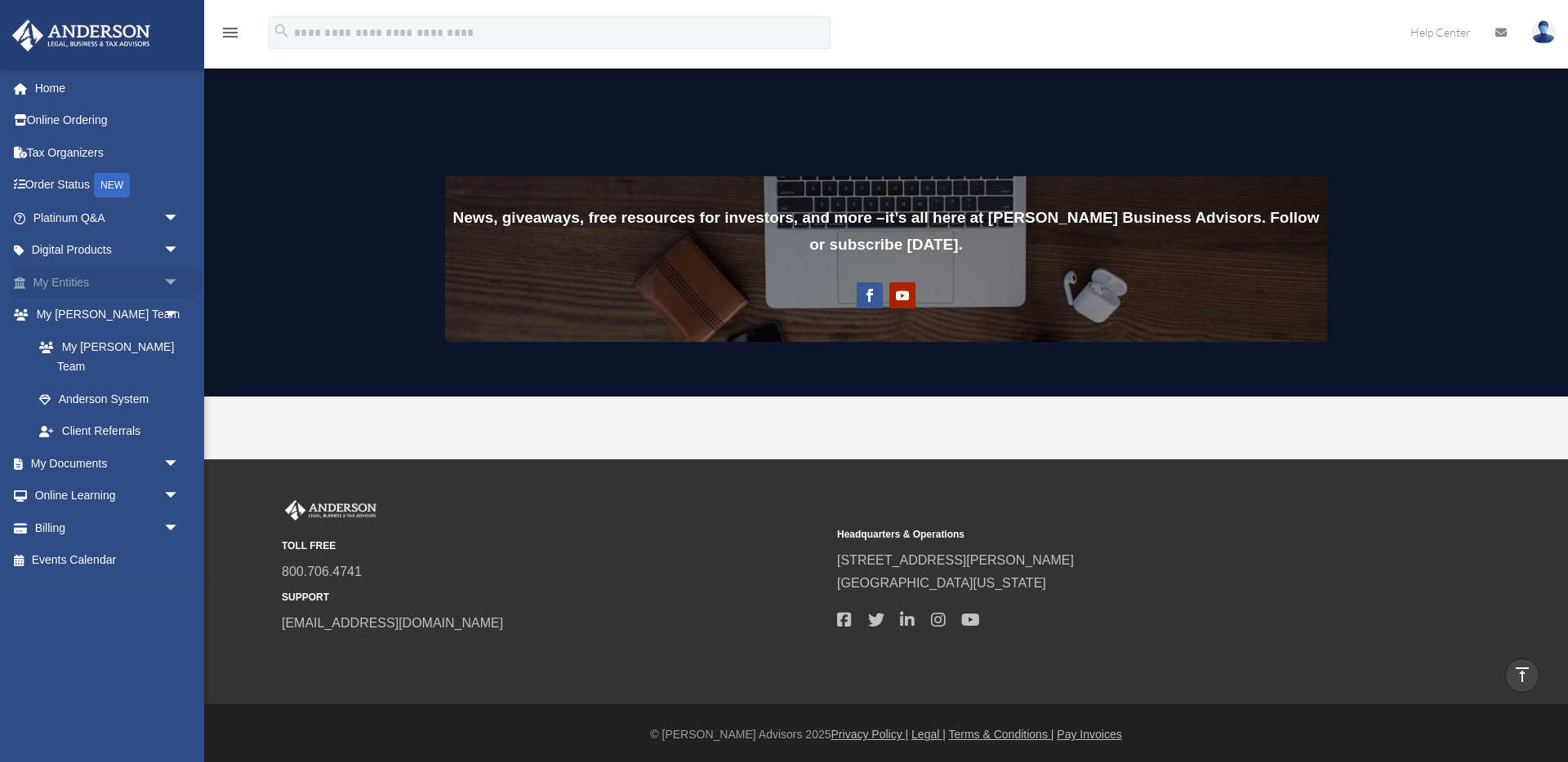
scroll to position [1231, 0]
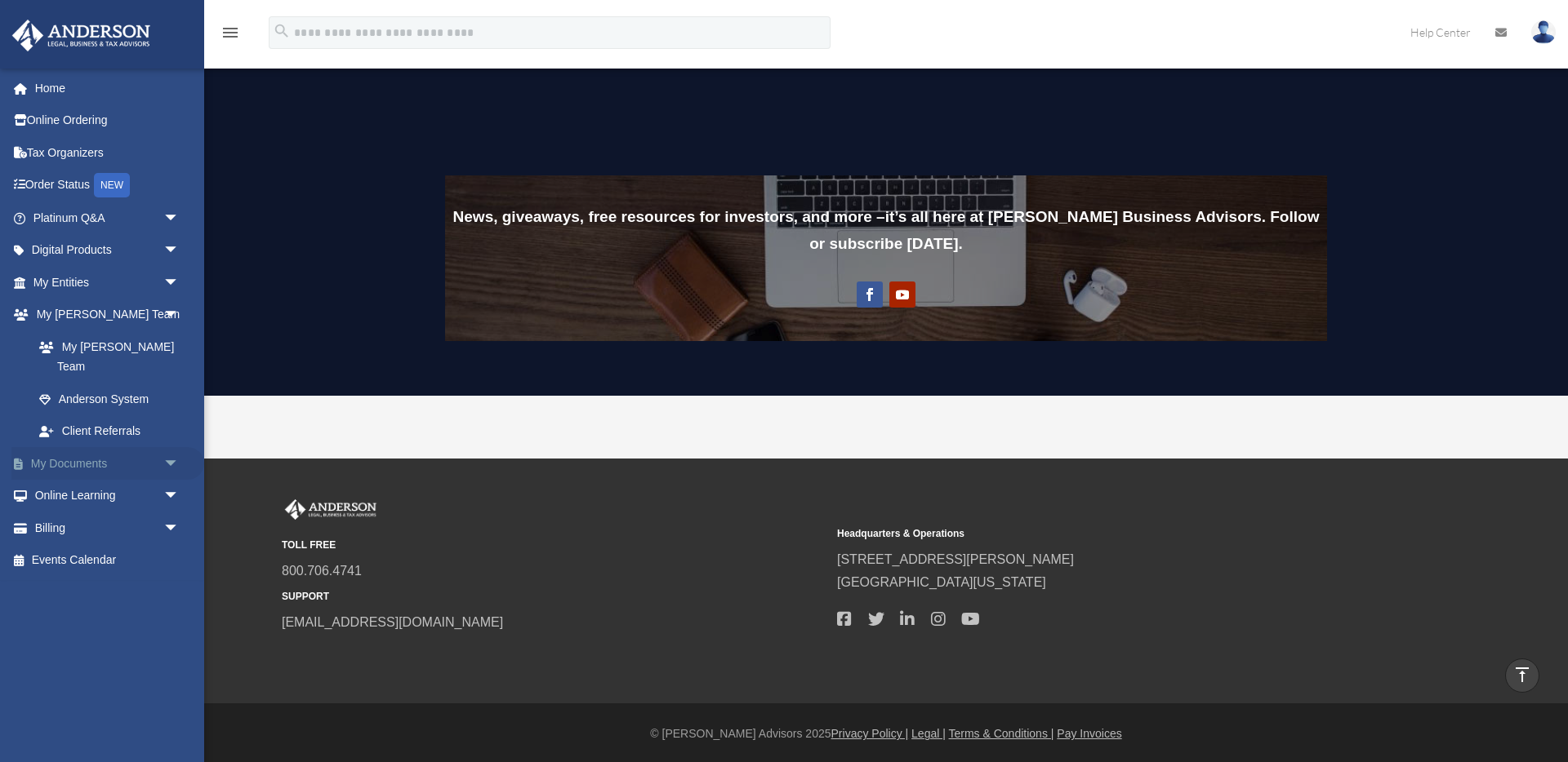
click at [98, 448] on link "My Documents arrow_drop_down" at bounding box center [107, 464] width 192 height 33
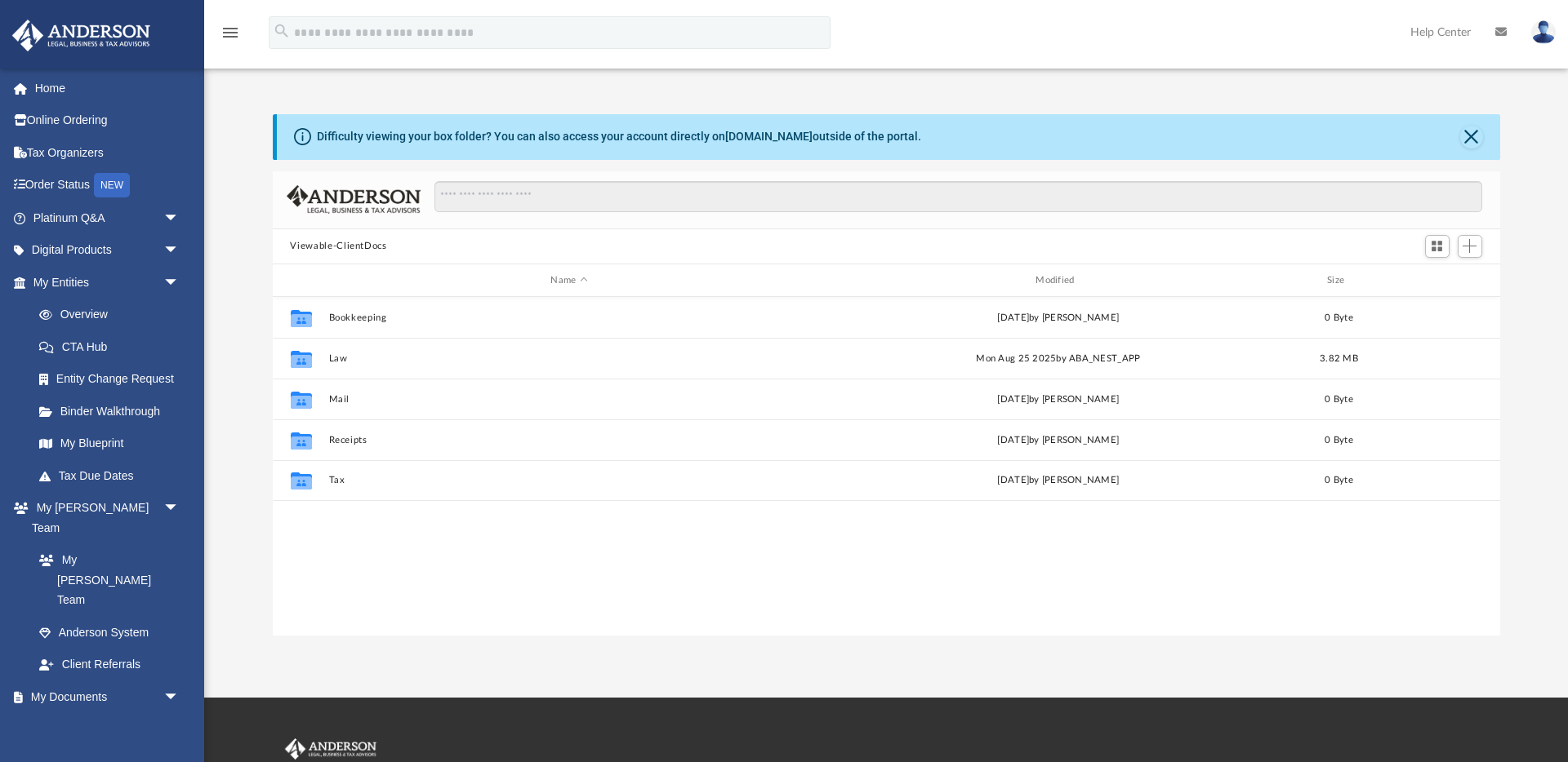
scroll to position [371, 1228]
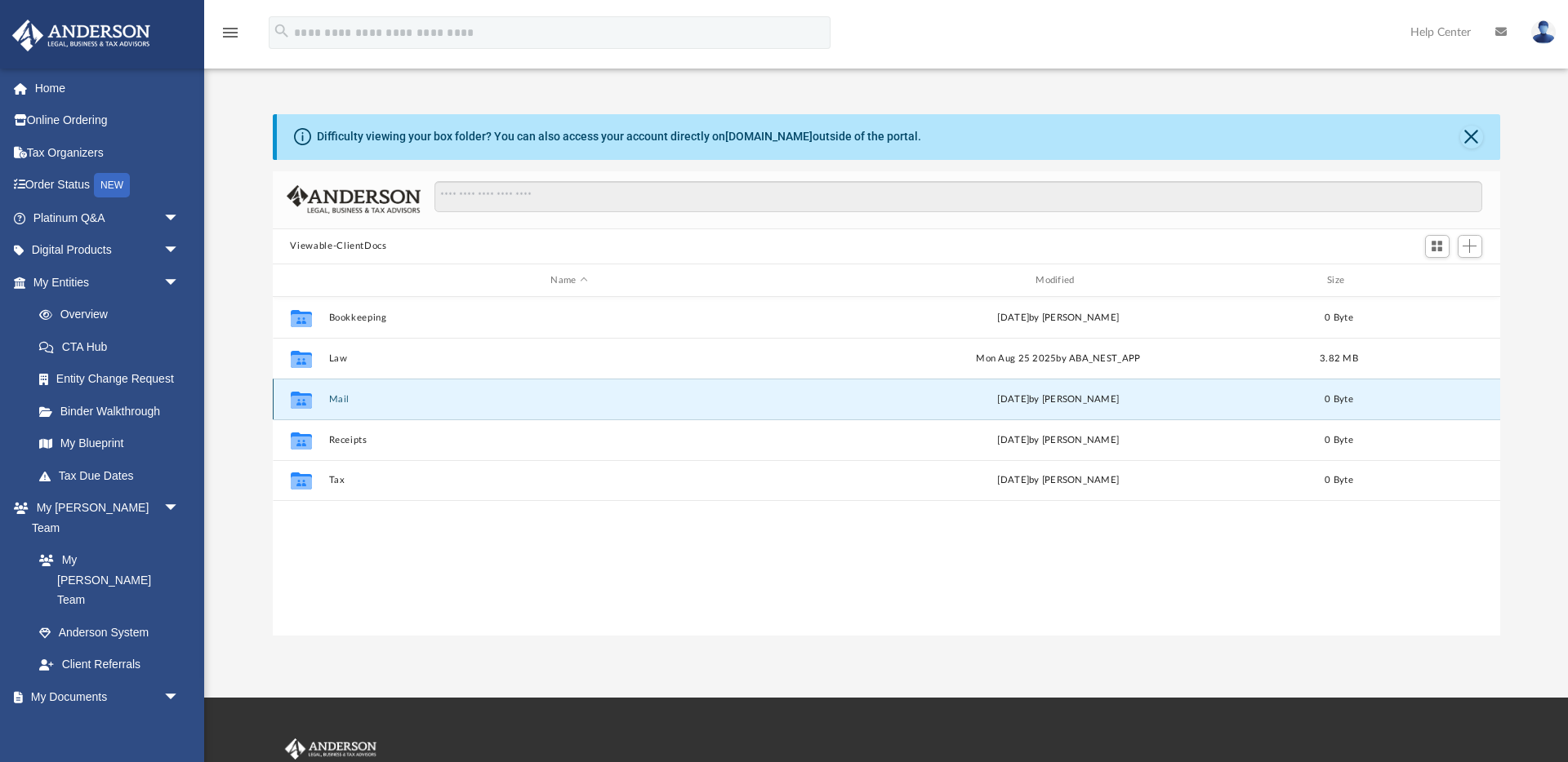
click at [335, 397] on button "Mail" at bounding box center [569, 399] width 482 height 11
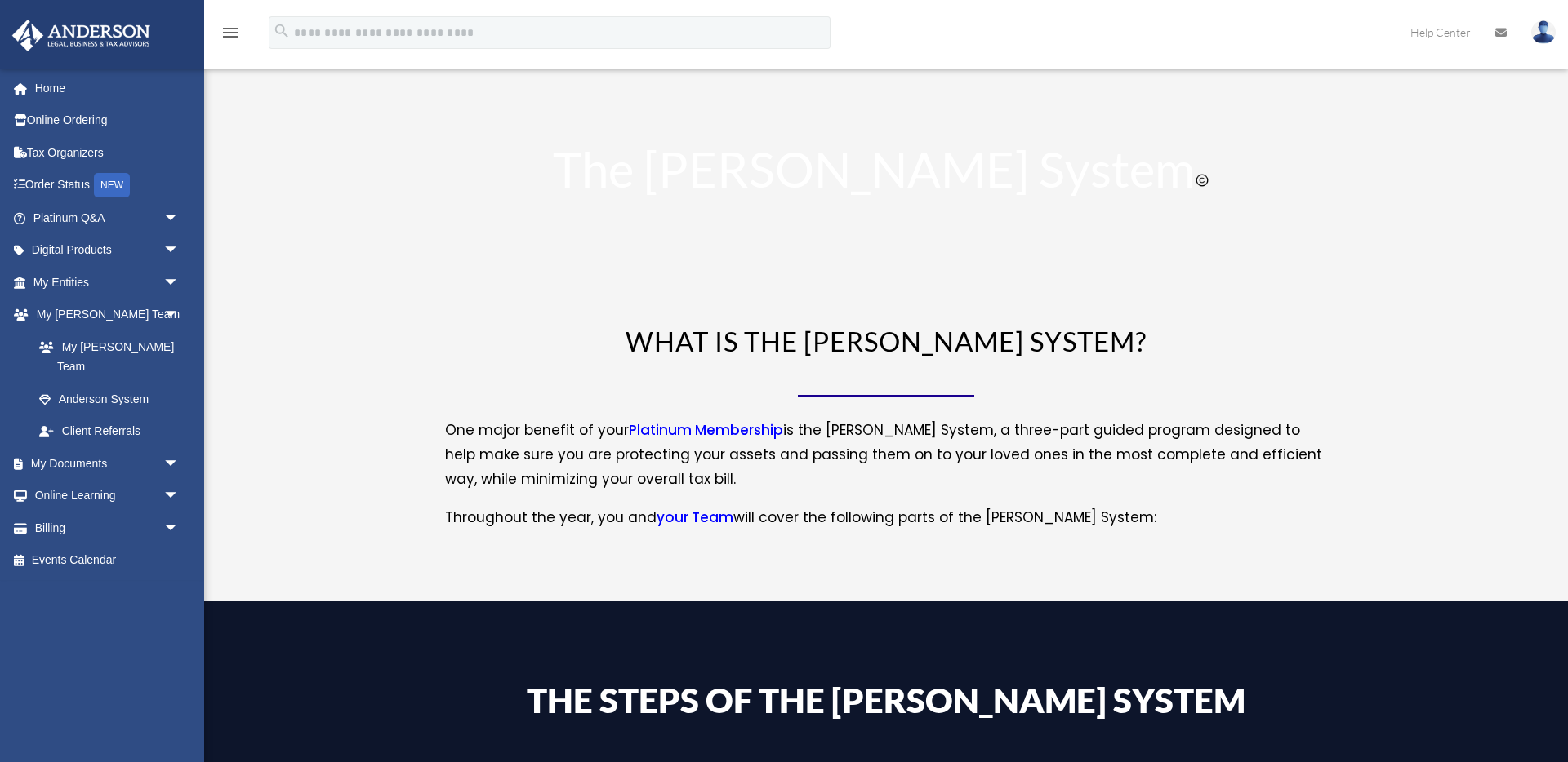
scroll to position [1230, 0]
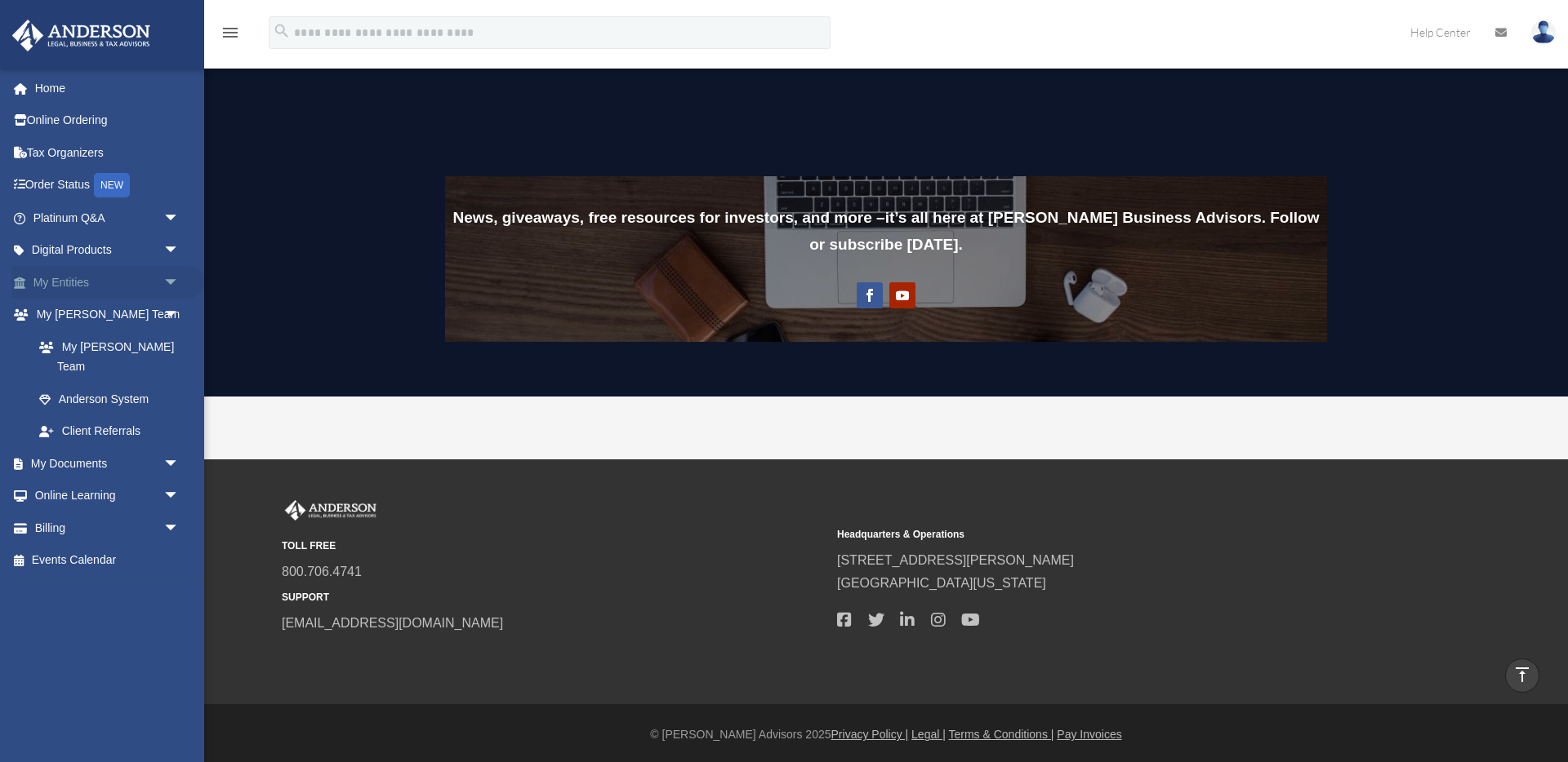
click at [171, 280] on span "arrow_drop_down" at bounding box center [180, 282] width 33 height 34
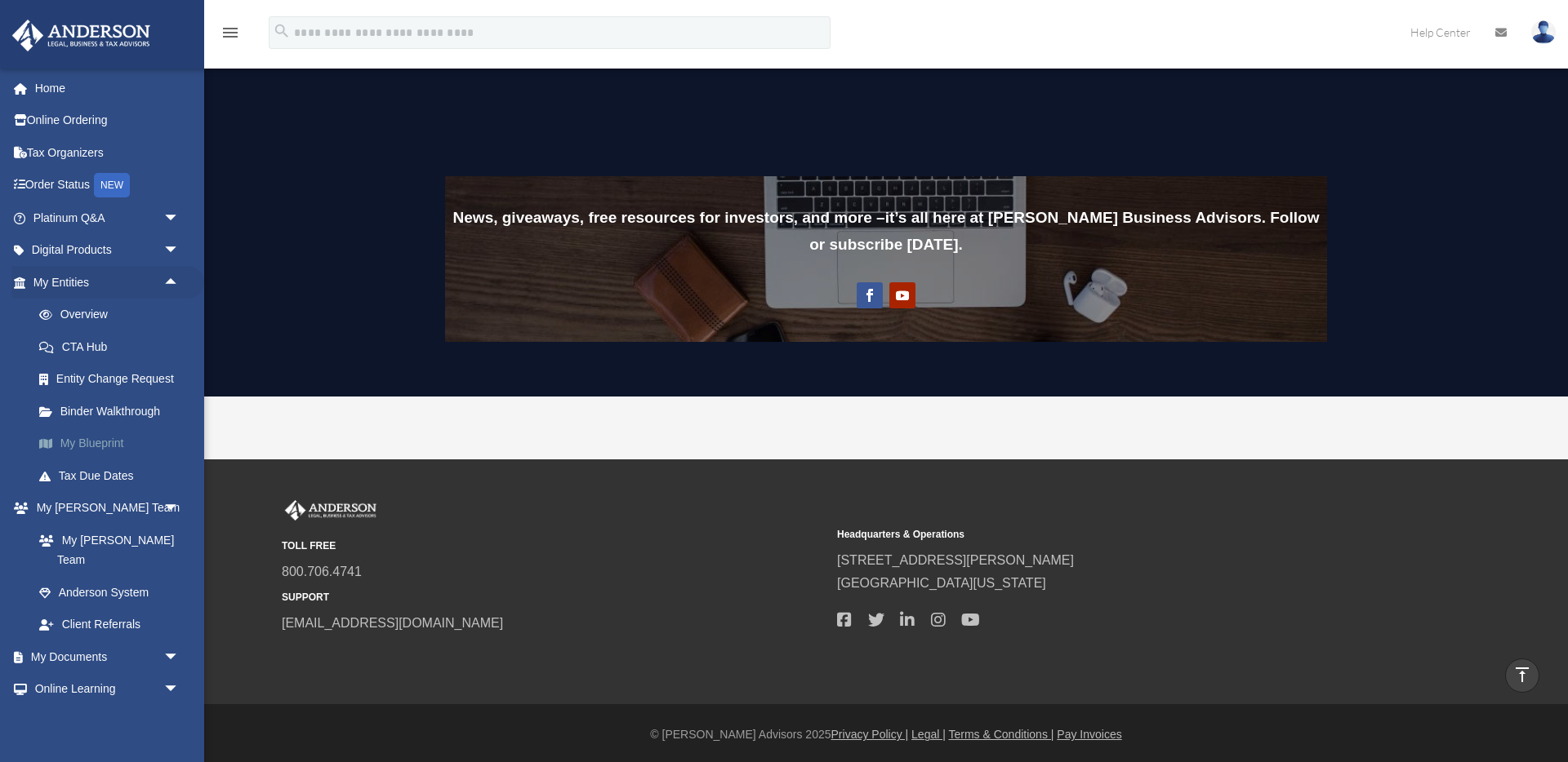
click at [108, 448] on link "My Blueprint" at bounding box center [113, 444] width 181 height 33
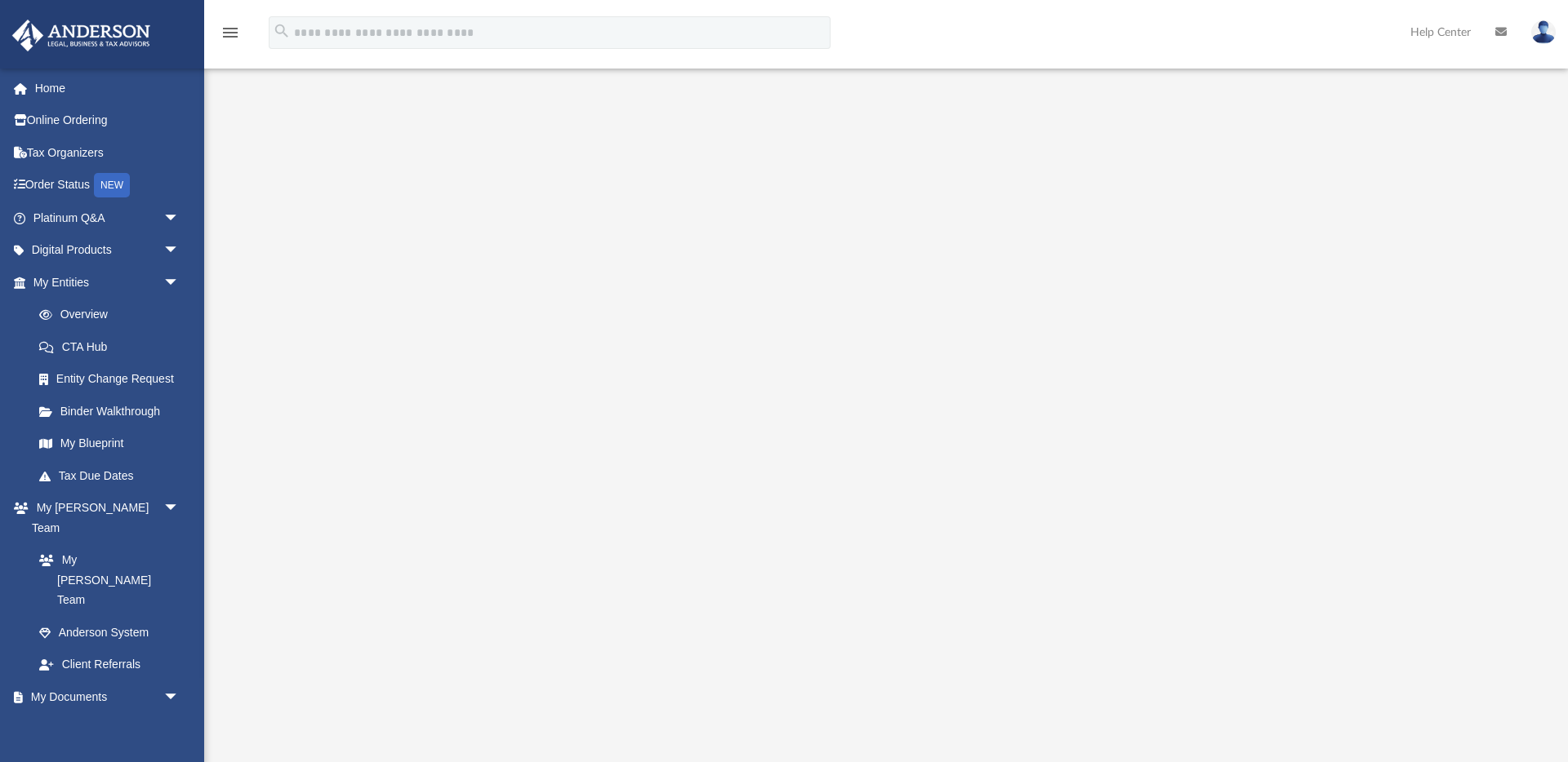
scroll to position [3, 0]
click at [119, 409] on link "Binder Walkthrough" at bounding box center [113, 412] width 181 height 33
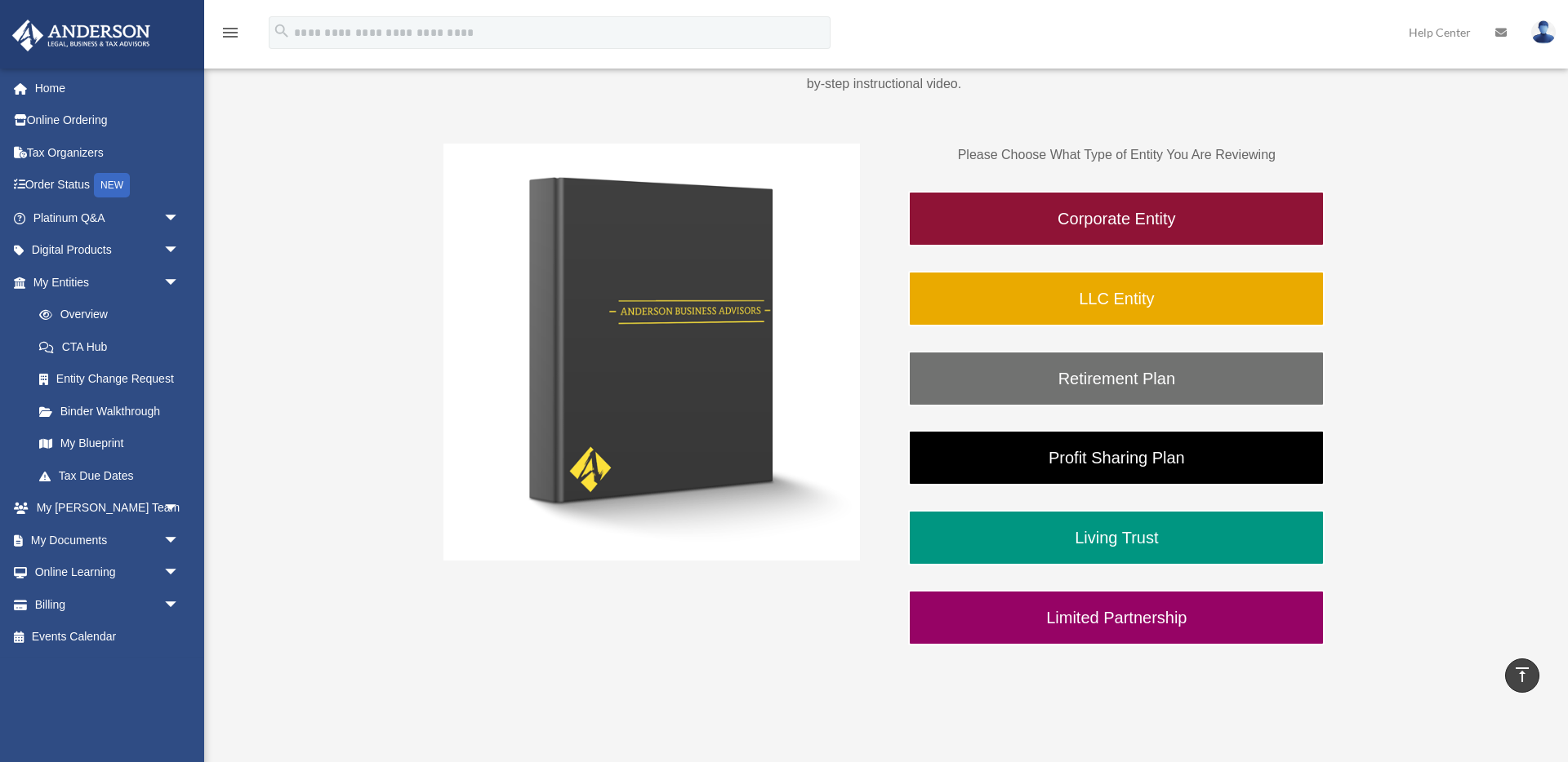
scroll to position [221, 0]
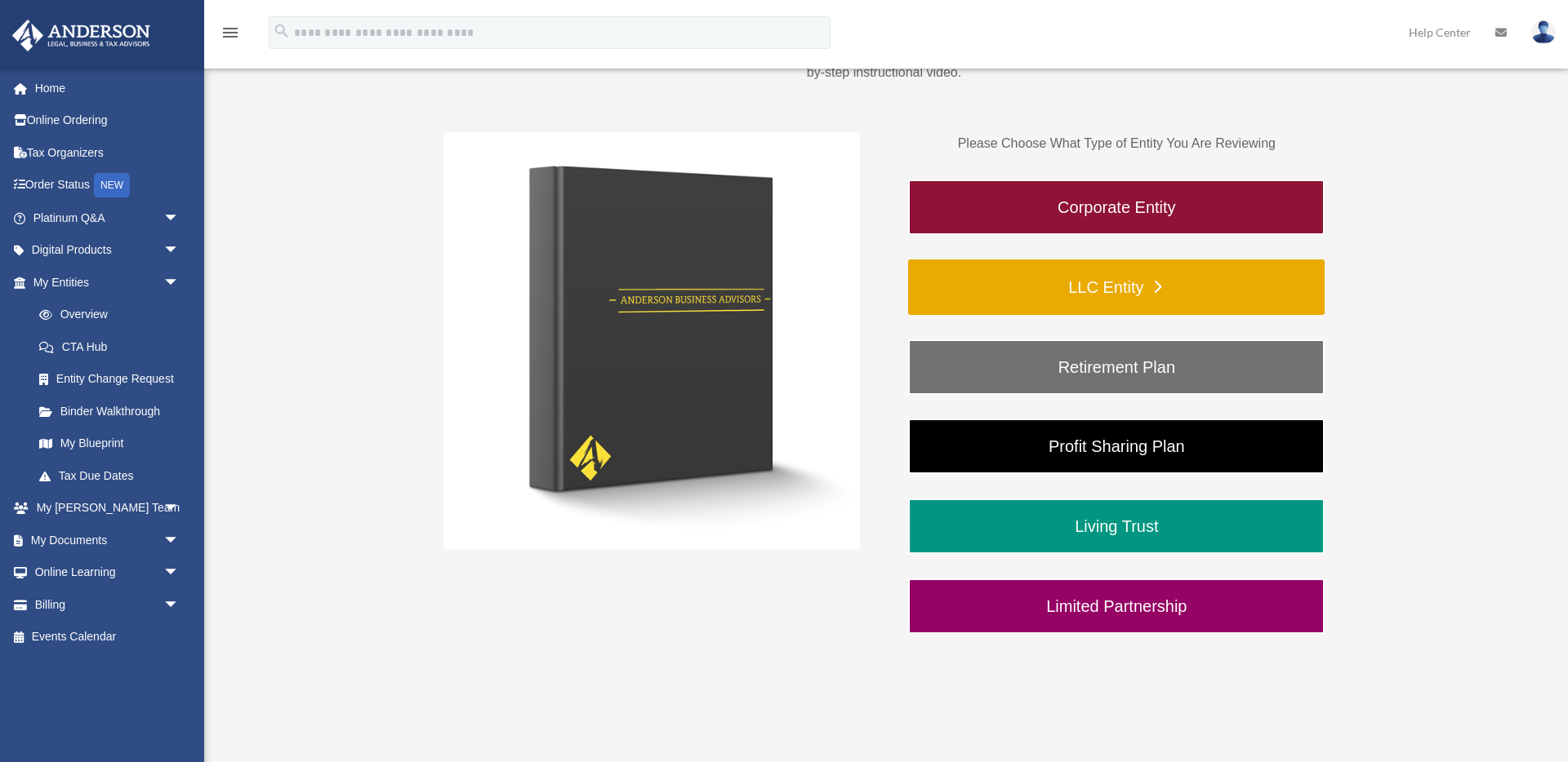
click at [1198, 283] on link "LLC Entity" at bounding box center [1116, 286] width 416 height 55
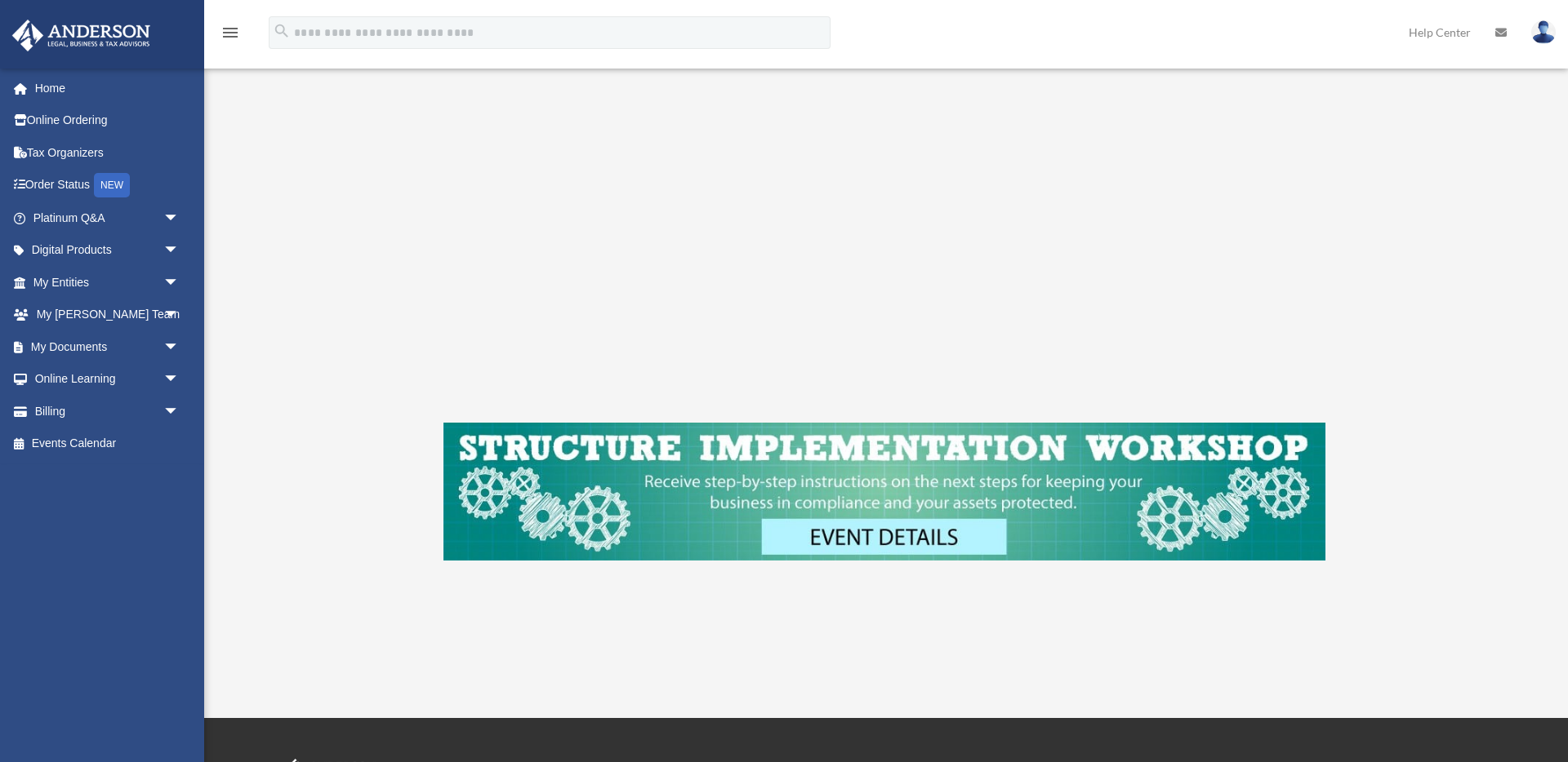
scroll to position [441, 0]
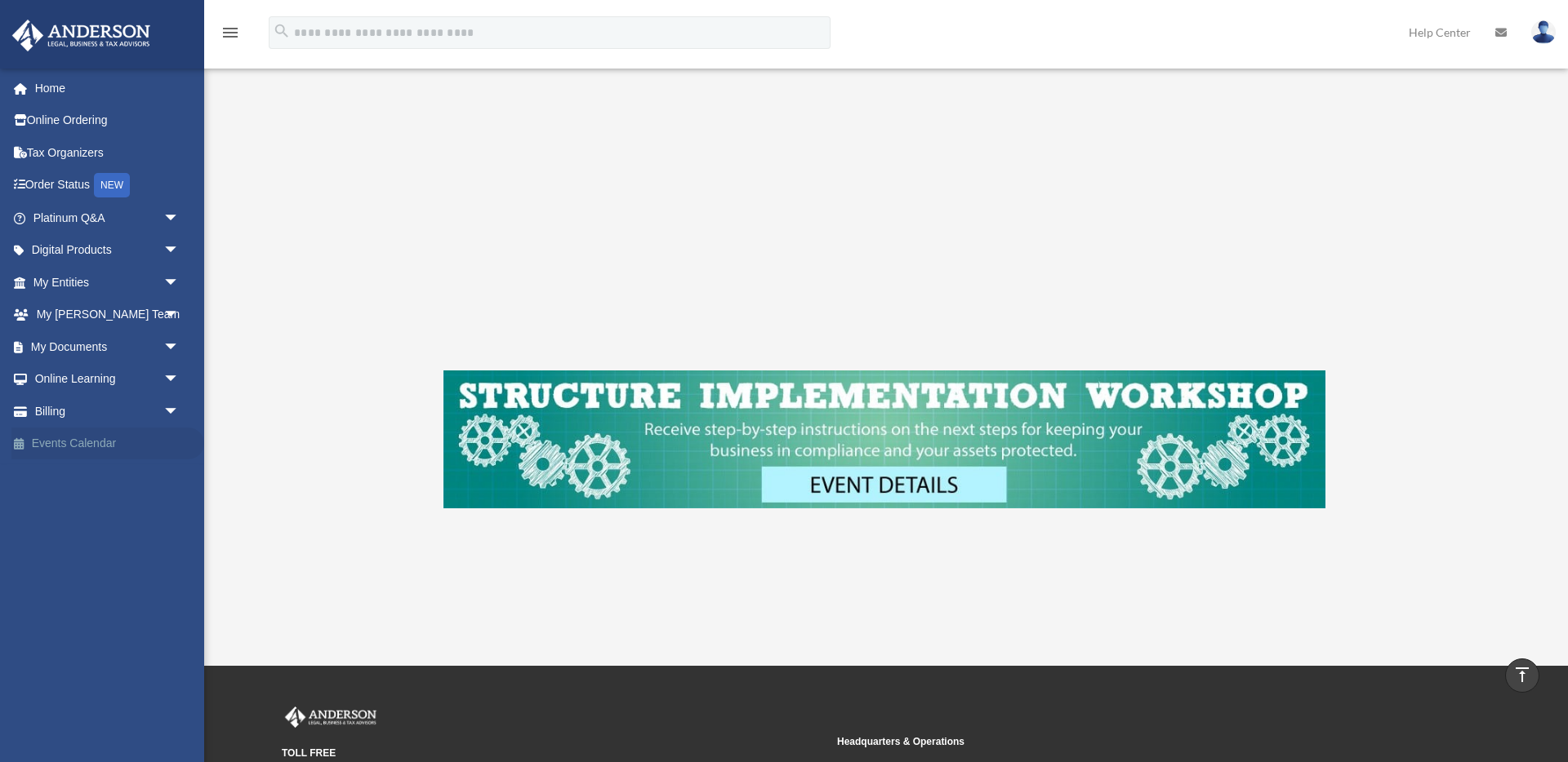
click at [97, 450] on link "Events Calendar" at bounding box center [107, 444] width 192 height 33
